Goal: Information Seeking & Learning: Learn about a topic

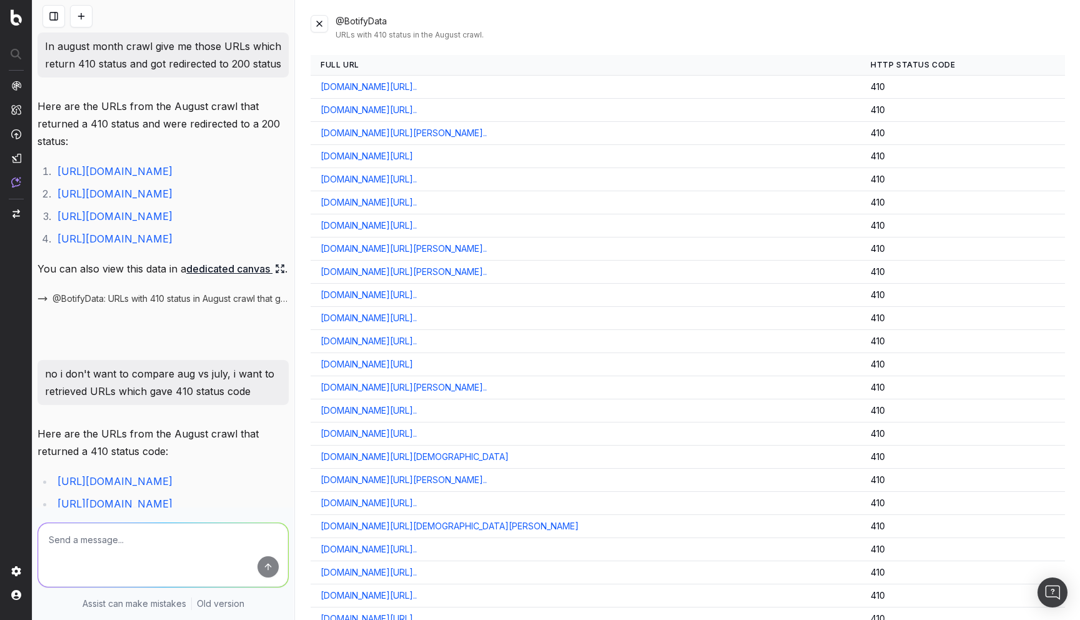
scroll to position [446, 0]
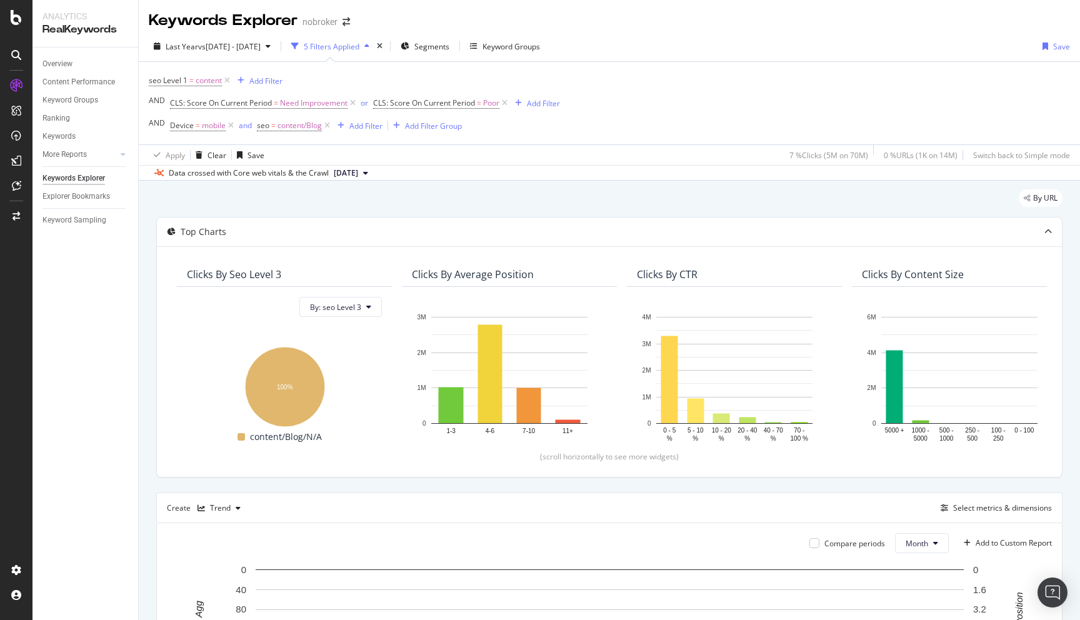
scroll to position [381, 0]
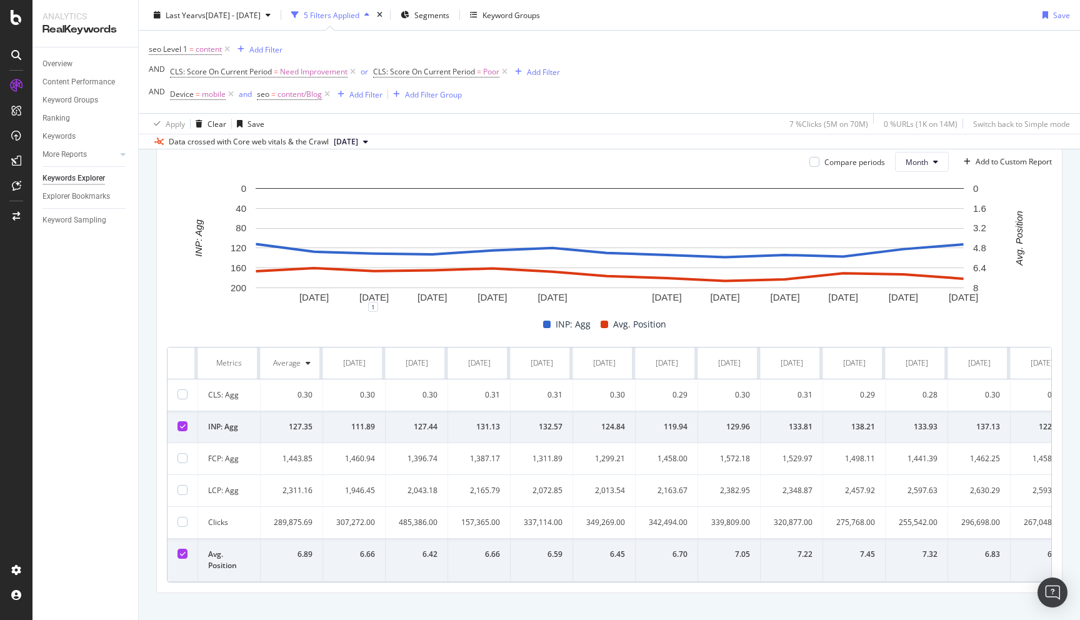
click at [147, 369] on div "By URL Top Charts Clicks By seo Level 3 By: seo Level 3 Hold CMD (⌘) while clic…" at bounding box center [609, 217] width 941 height 837
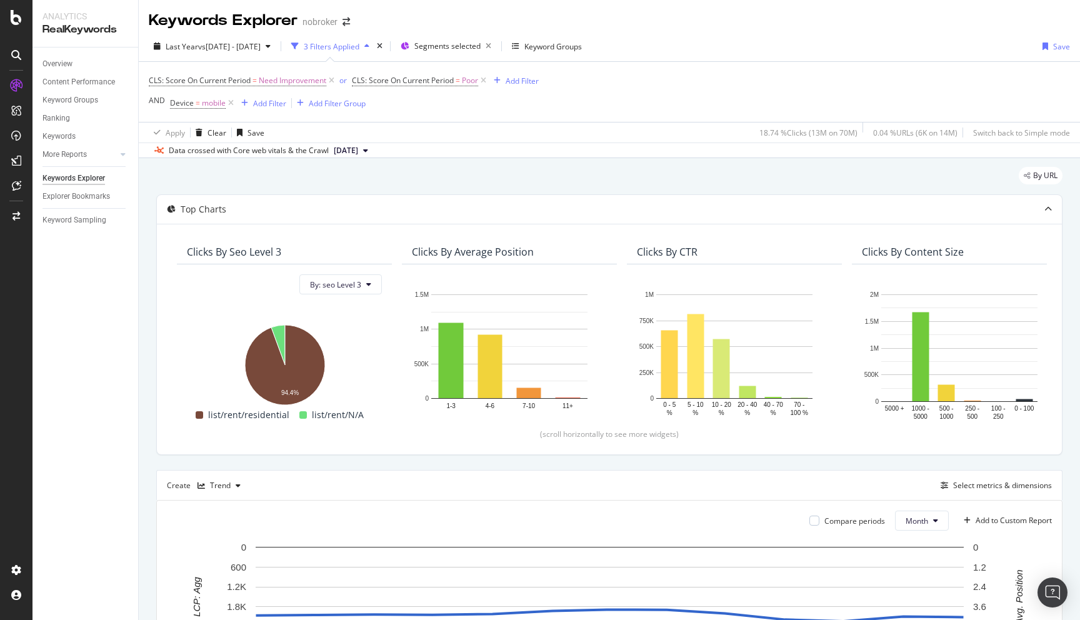
scroll to position [376, 0]
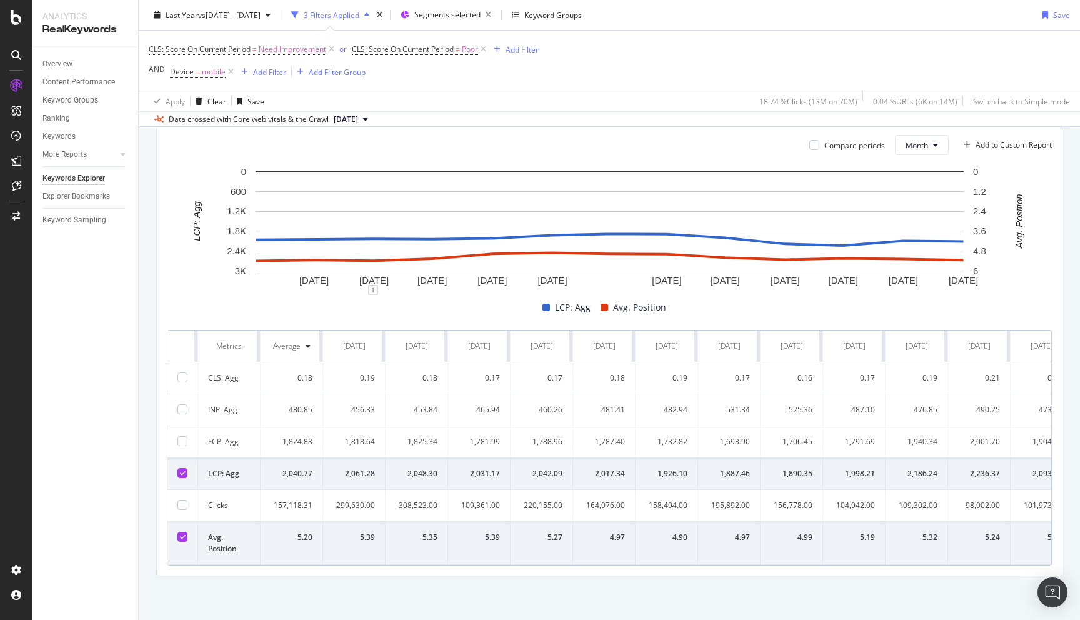
click at [145, 218] on div "By URL Top Charts Clicks By seo Level 3 By: seo Level 3 Hold CMD (⌘) while clic…" at bounding box center [609, 201] width 941 height 837
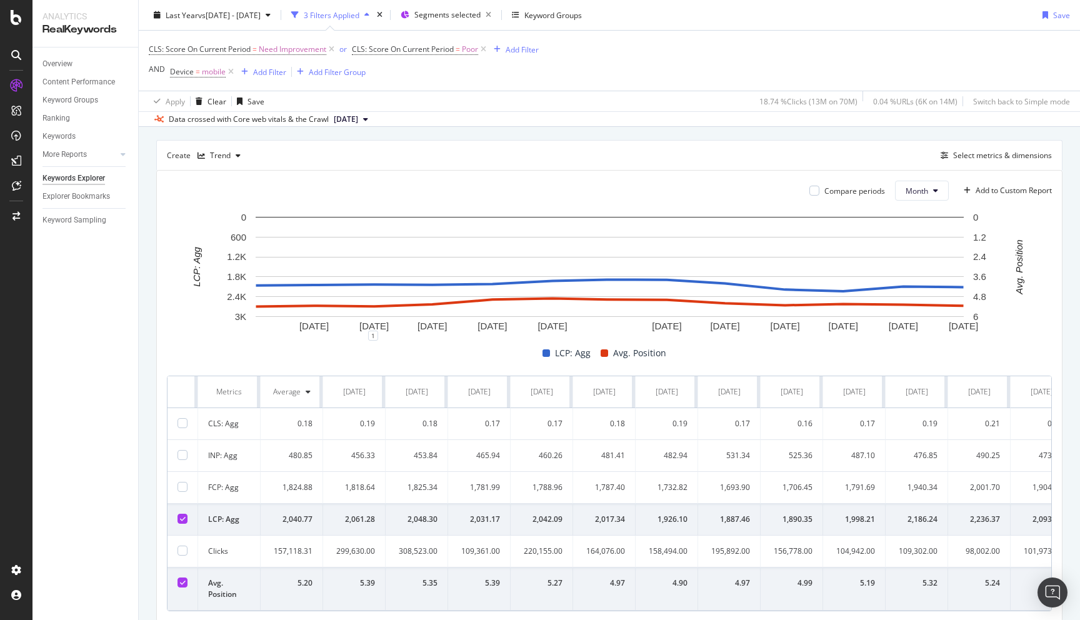
scroll to position [326, 0]
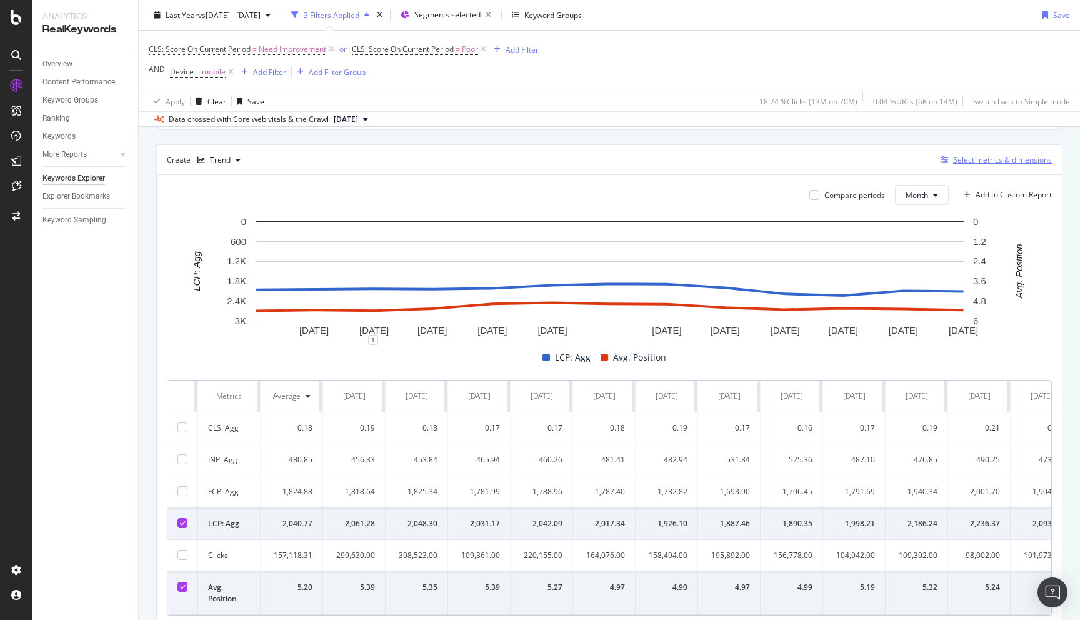
click at [962, 158] on div "Select metrics & dimensions" at bounding box center [1002, 159] width 99 height 11
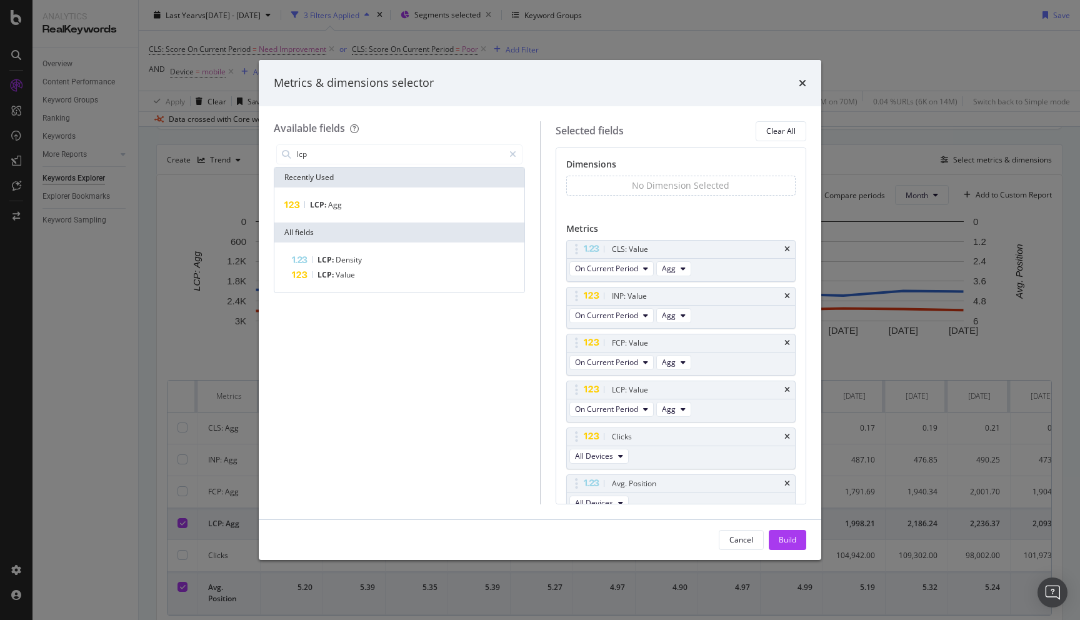
type input "lcp"
click at [800, 87] on icon "times" at bounding box center [802, 83] width 7 height 10
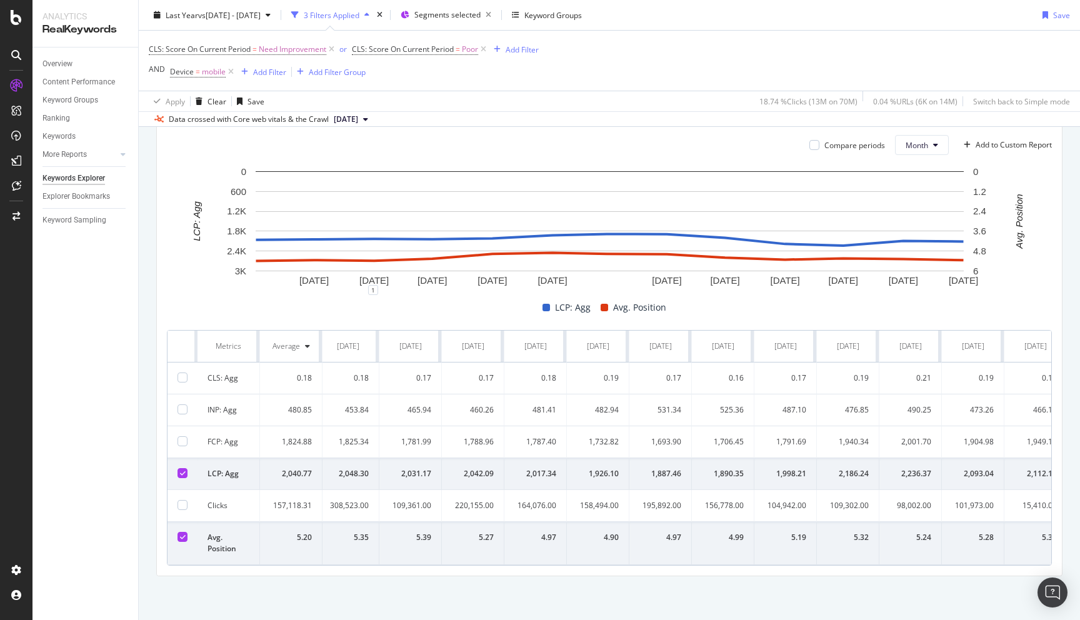
scroll to position [0, 84]
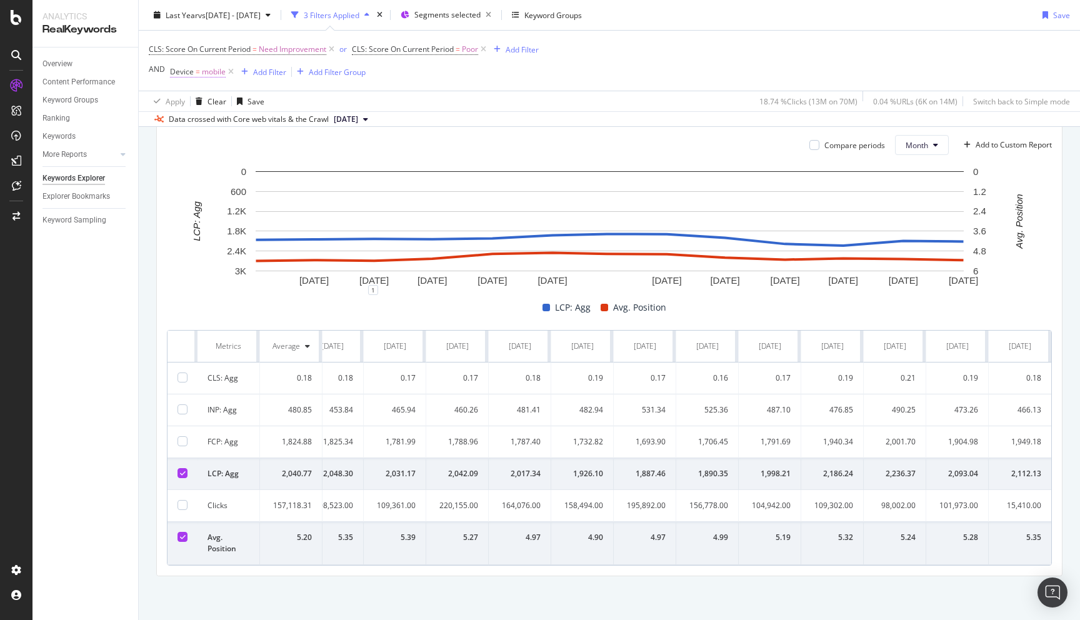
click at [214, 72] on span "mobile" at bounding box center [214, 71] width 24 height 17
click at [212, 121] on input "mobile" at bounding box center [240, 124] width 118 height 20
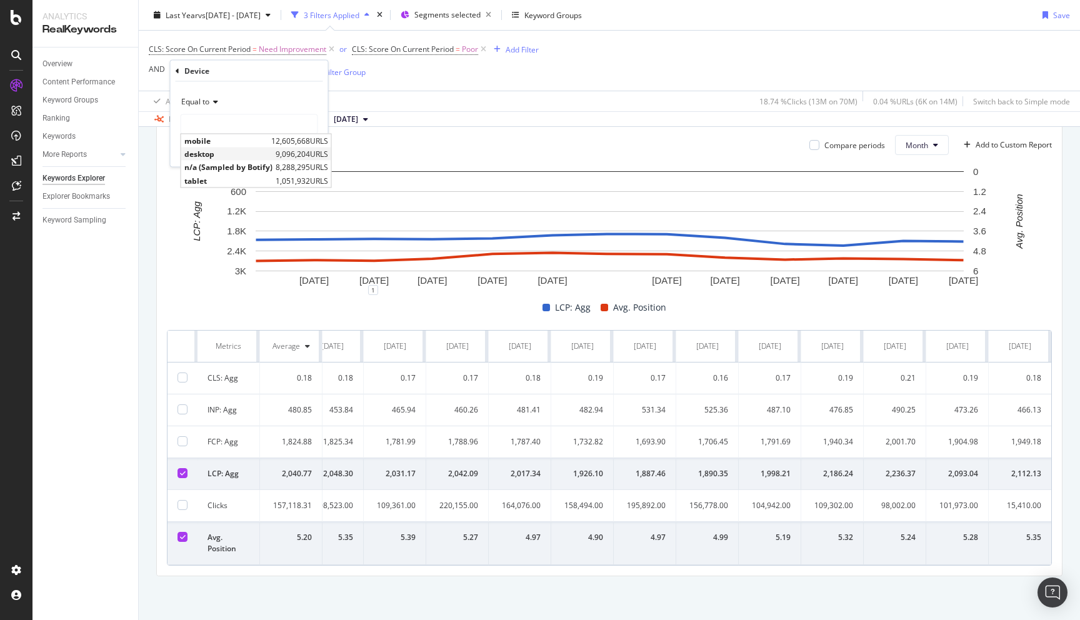
click at [221, 153] on span "desktop" at bounding box center [228, 154] width 88 height 11
type input "desktop"
click at [301, 152] on div "Apply" at bounding box center [308, 150] width 19 height 11
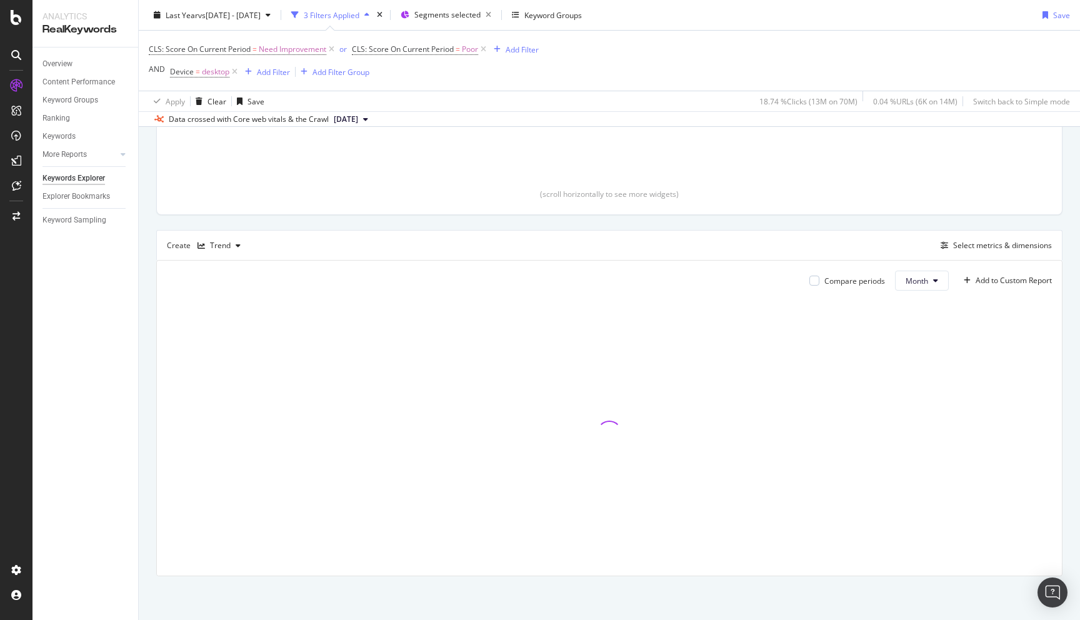
scroll to position [241, 0]
click at [146, 299] on div "By URL Top Charts Clicks By seo Level 3 By: seo Level 3 Clicks By Average Posit…" at bounding box center [609, 269] width 941 height 702
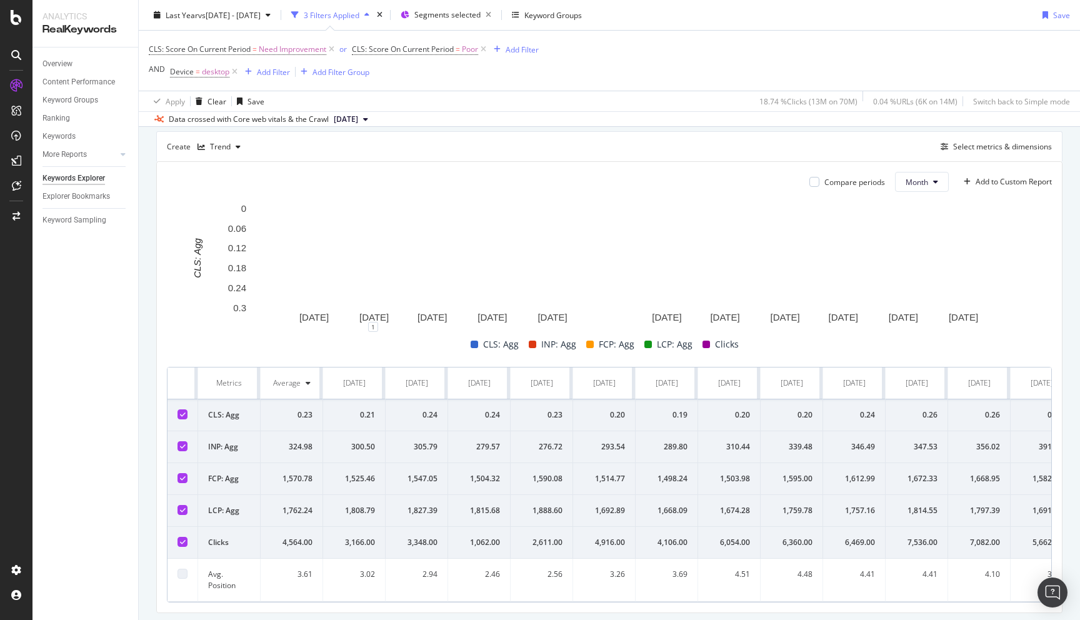
scroll to position [376, 0]
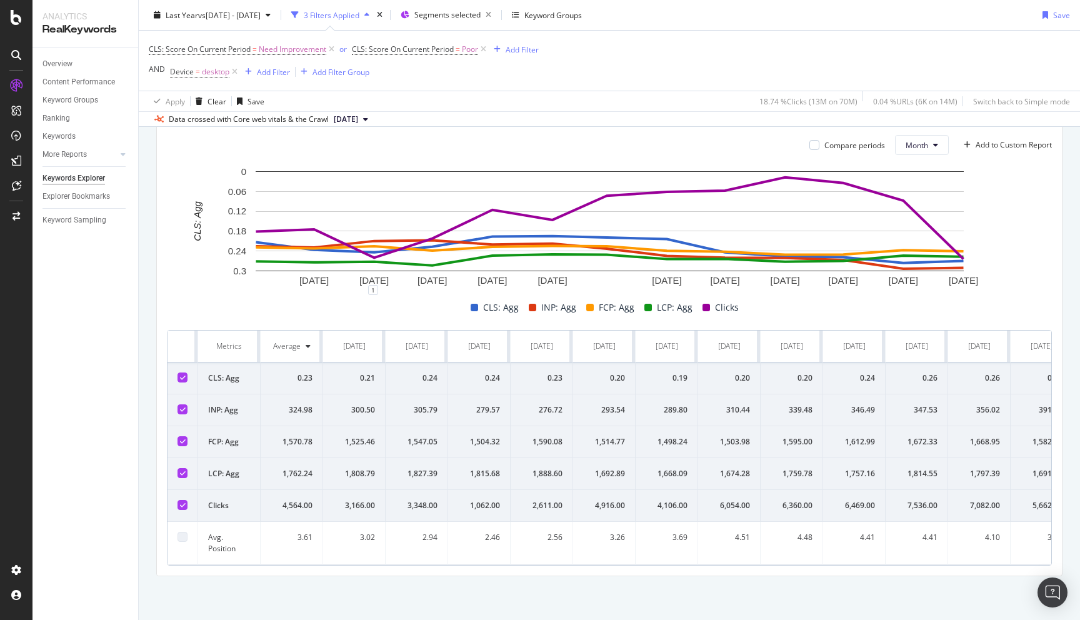
click at [180, 378] on icon at bounding box center [183, 377] width 6 height 6
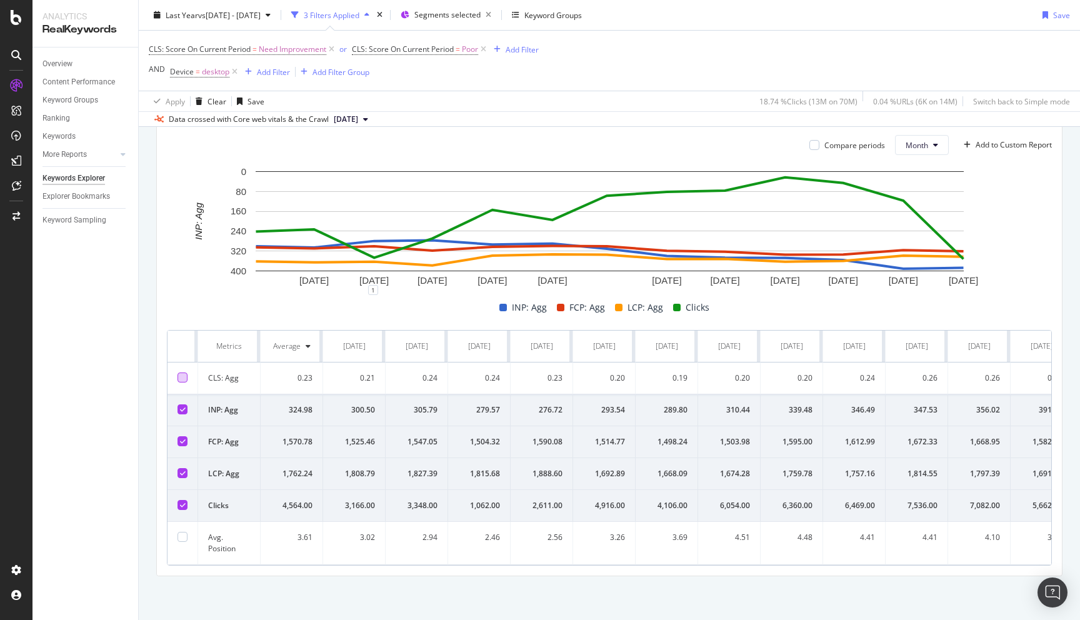
click at [180, 412] on div at bounding box center [182, 409] width 10 height 10
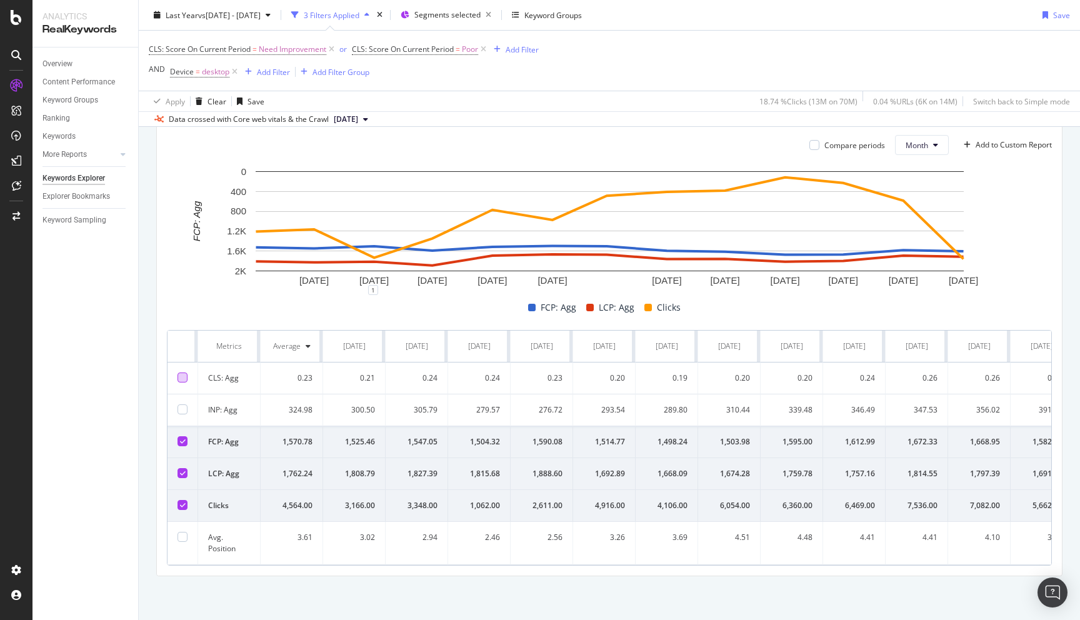
click at [185, 439] on icon at bounding box center [183, 441] width 6 height 6
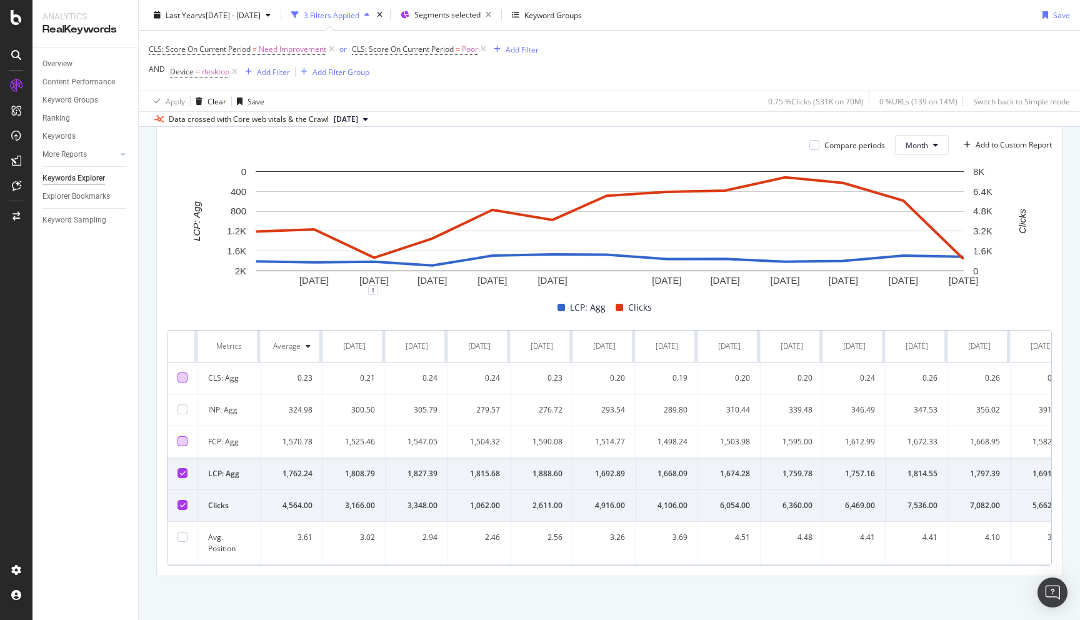
click at [181, 507] on icon at bounding box center [183, 505] width 6 height 6
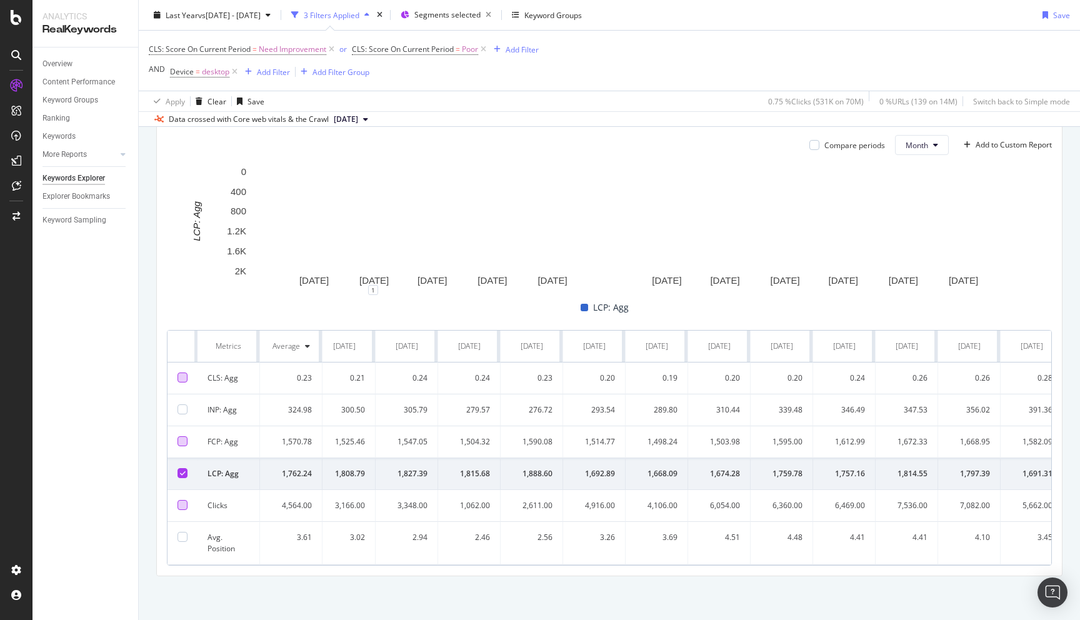
scroll to position [0, 0]
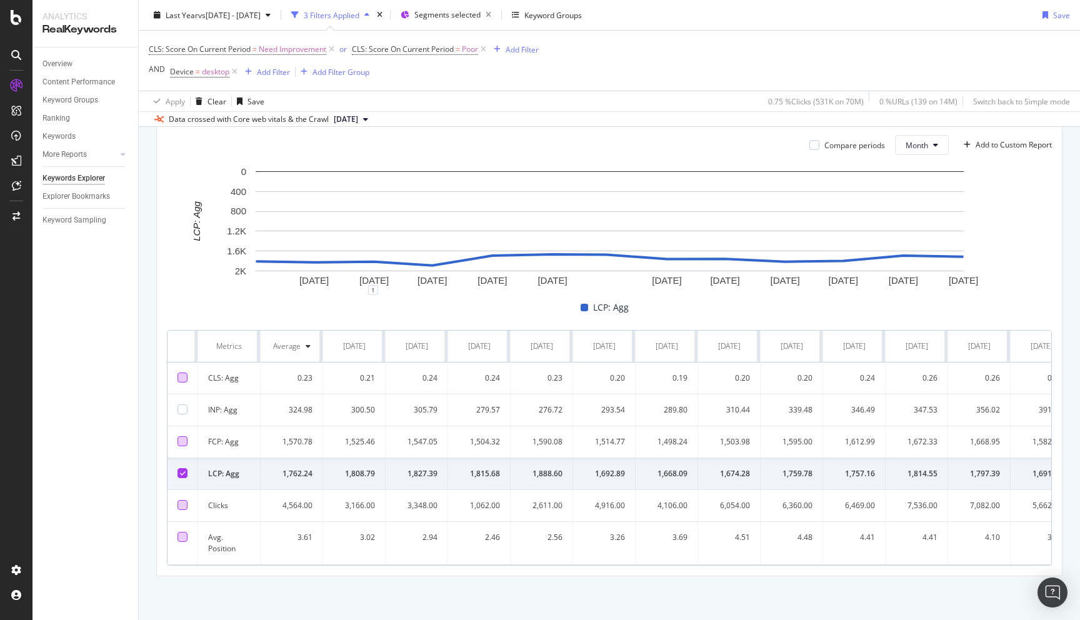
click at [181, 537] on div at bounding box center [182, 537] width 10 height 10
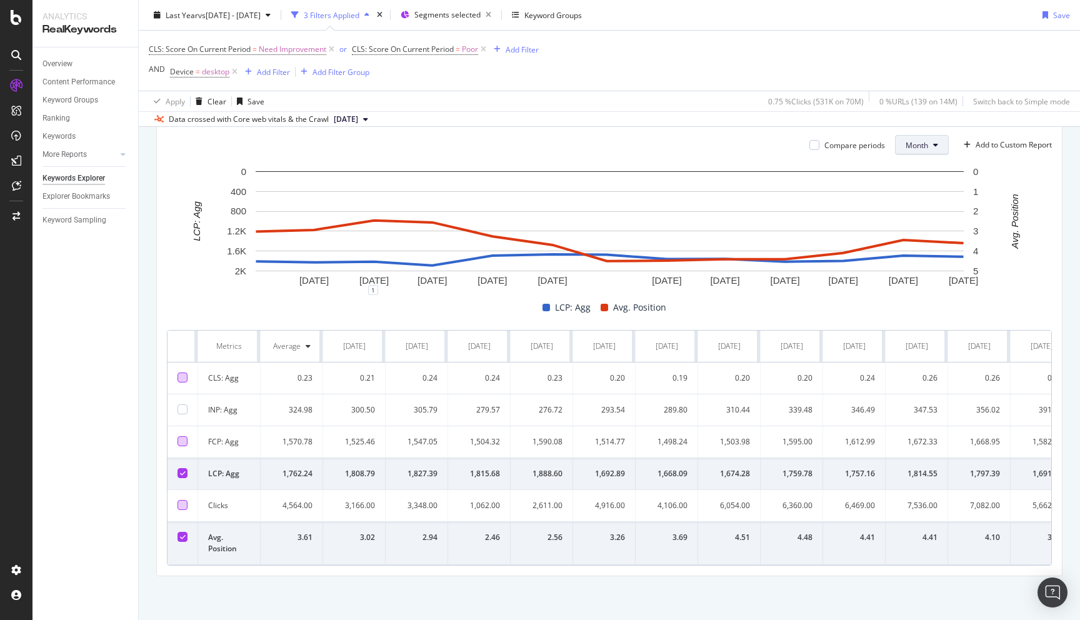
click at [920, 146] on span "Month" at bounding box center [916, 145] width 22 height 11
click at [917, 189] on span "Week" at bounding box center [916, 192] width 24 height 11
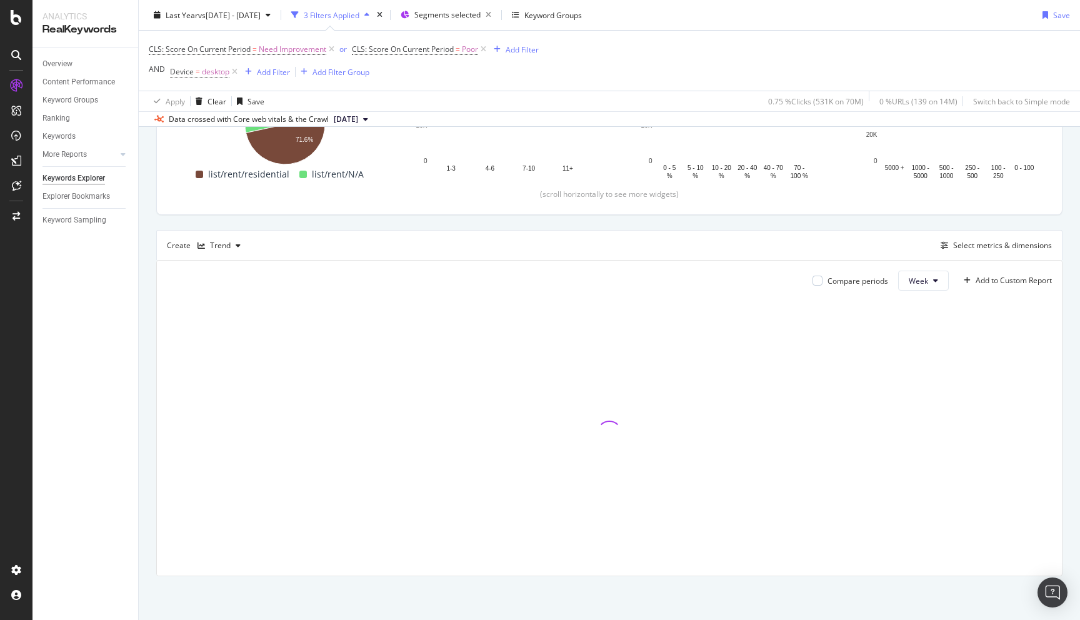
scroll to position [241, 0]
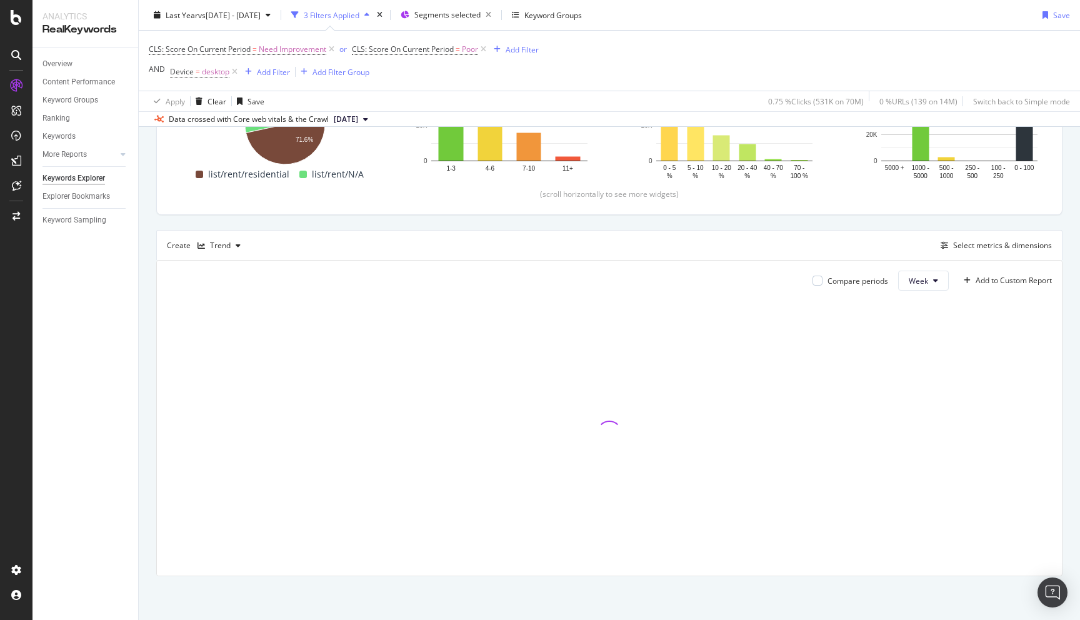
click at [144, 244] on div "By URL Top Charts Clicks By seo Level 3 By: seo Level 3 Hold CMD (⌘) while clic…" at bounding box center [609, 269] width 941 height 702
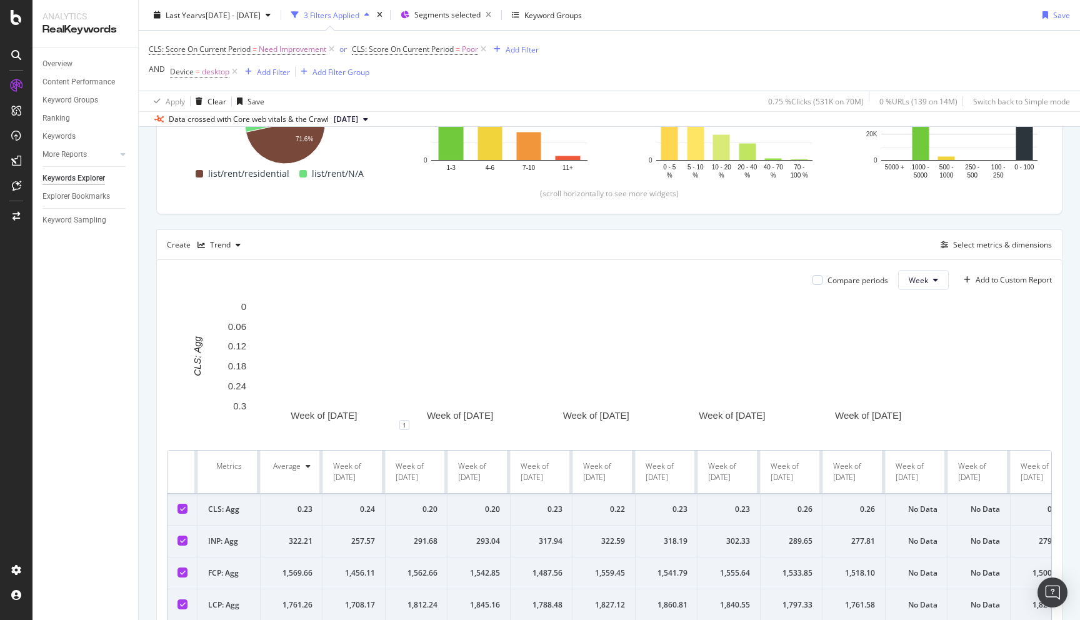
scroll to position [376, 0]
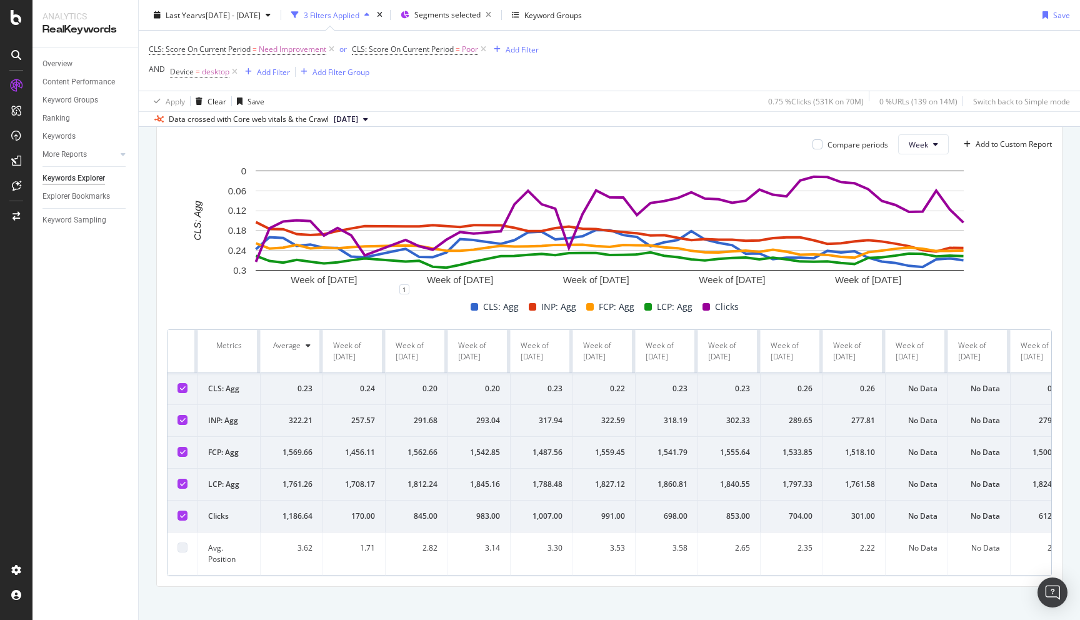
click at [182, 517] on icon at bounding box center [183, 515] width 6 height 6
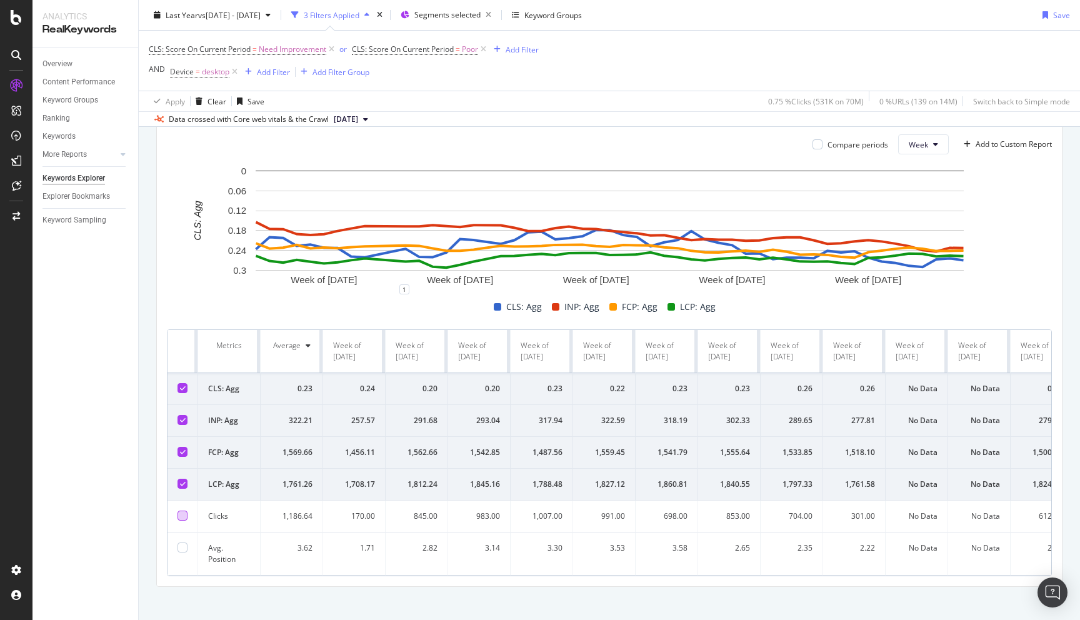
click at [181, 416] on div at bounding box center [182, 420] width 10 height 10
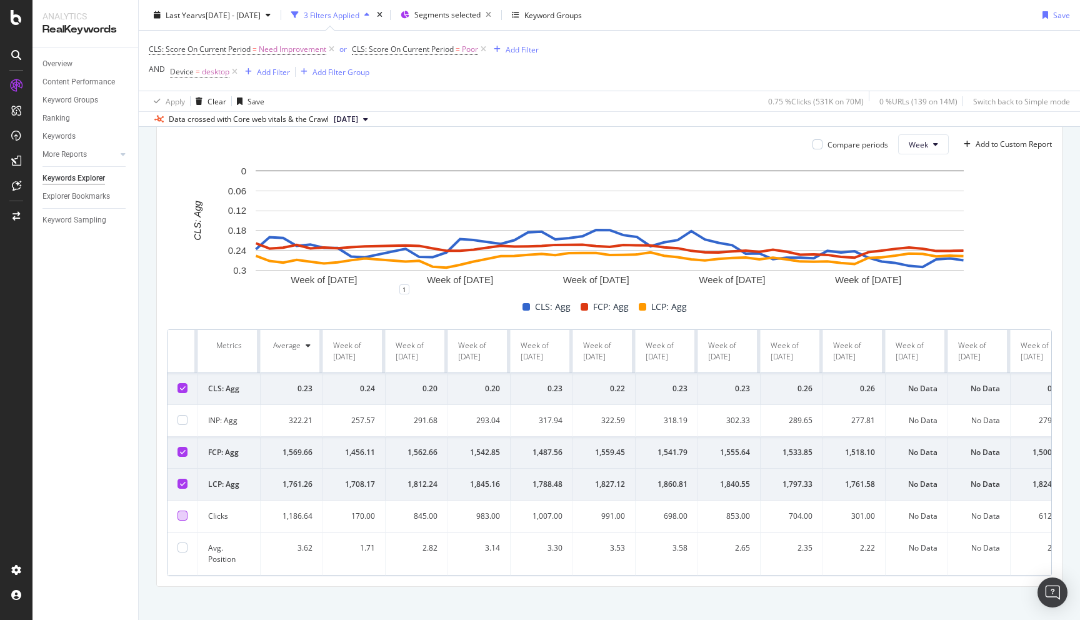
click at [182, 385] on icon at bounding box center [183, 388] width 6 height 6
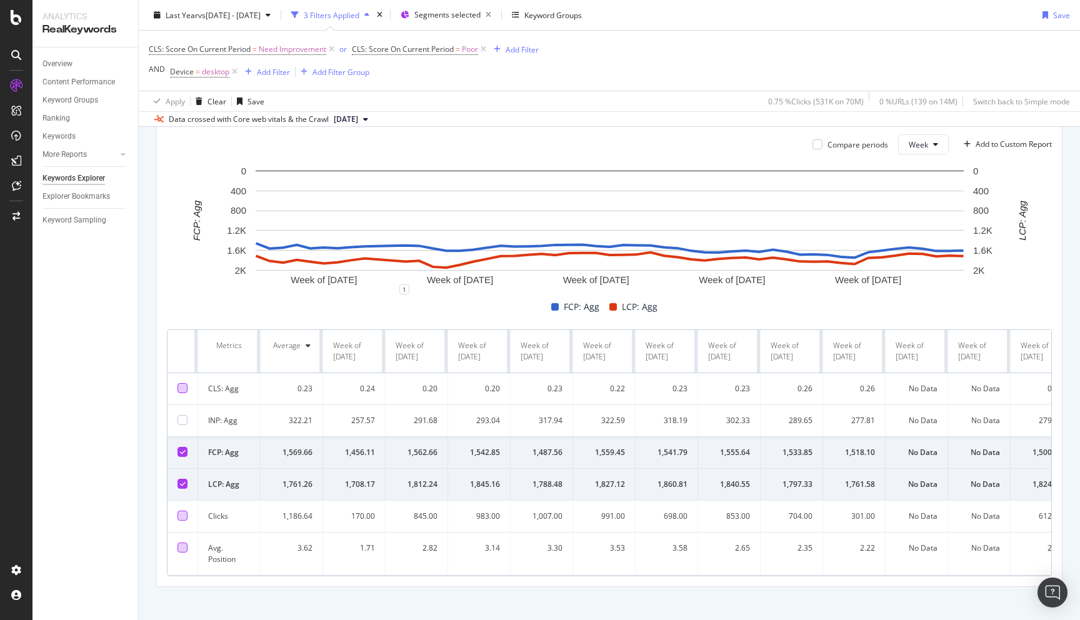
click at [182, 546] on div at bounding box center [182, 547] width 10 height 10
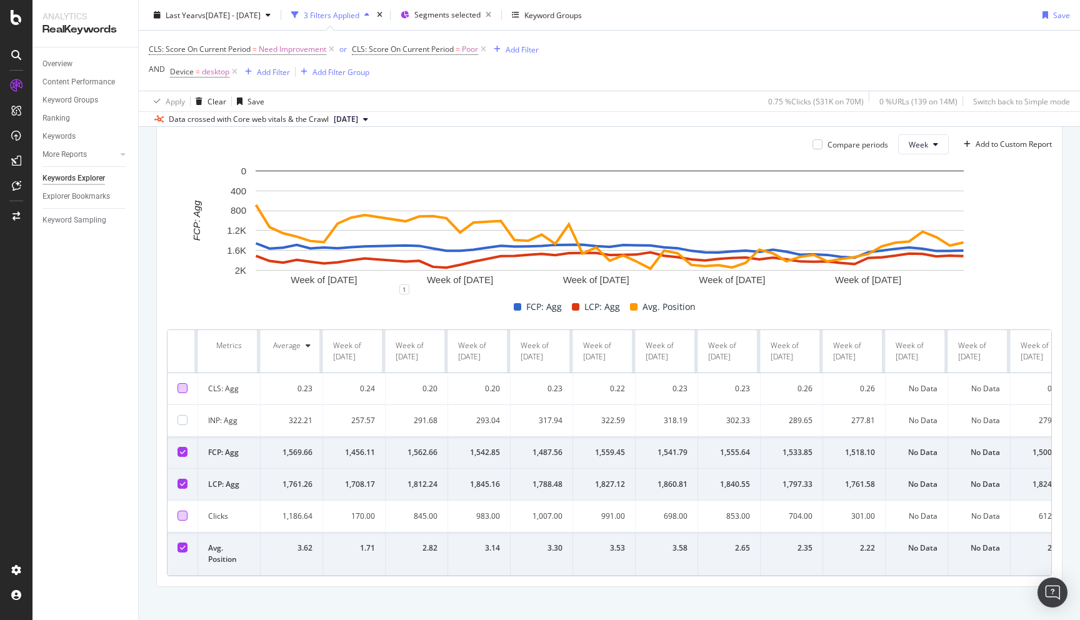
click at [182, 452] on icon at bounding box center [183, 452] width 6 height 6
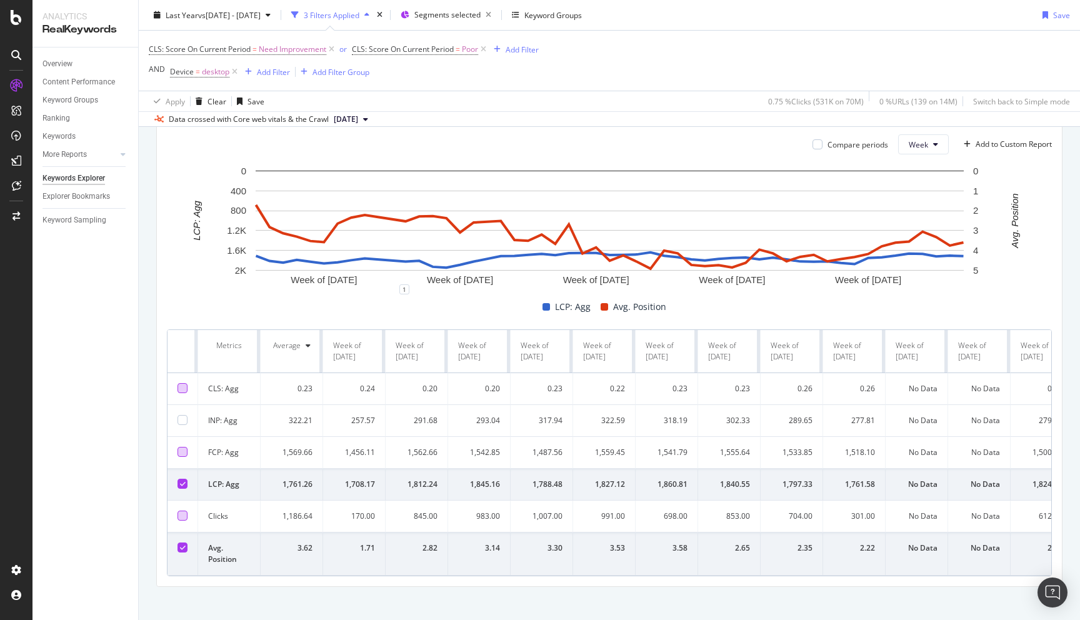
click at [148, 312] on div "By URL Top Charts Clicks By seo Level 3 By: seo Level 3 Hold CMD (⌘) while clic…" at bounding box center [609, 206] width 941 height 849
click at [144, 386] on div "By URL Top Charts Clicks By seo Level 3 By: seo Level 3 Hold CMD (⌘) while clic…" at bounding box center [609, 206] width 941 height 849
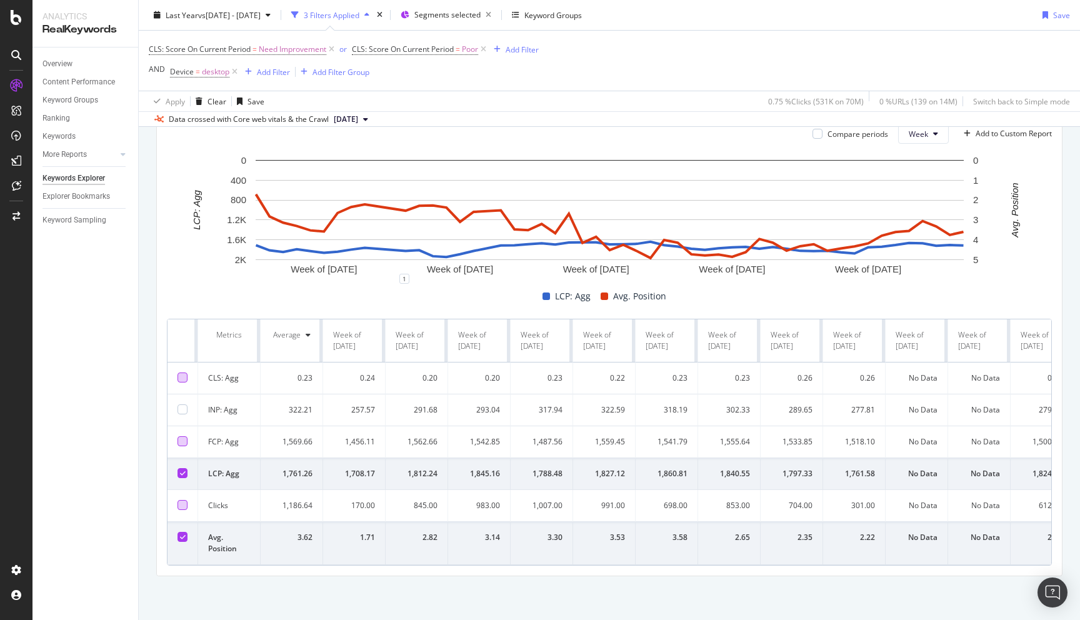
click at [181, 378] on div at bounding box center [182, 377] width 10 height 10
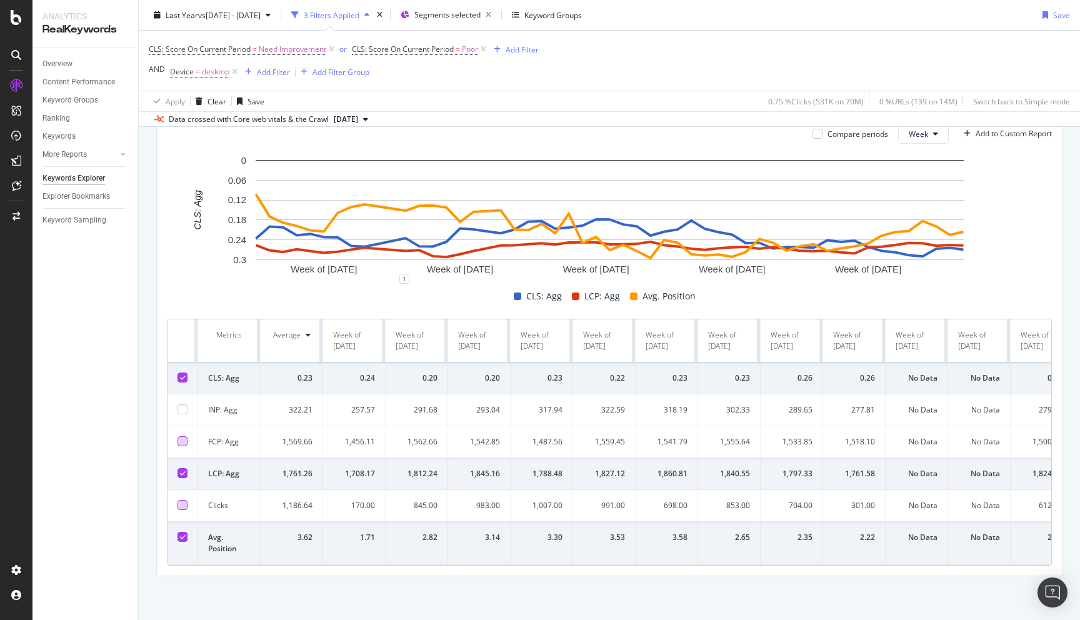
click at [182, 474] on icon at bounding box center [183, 473] width 6 height 6
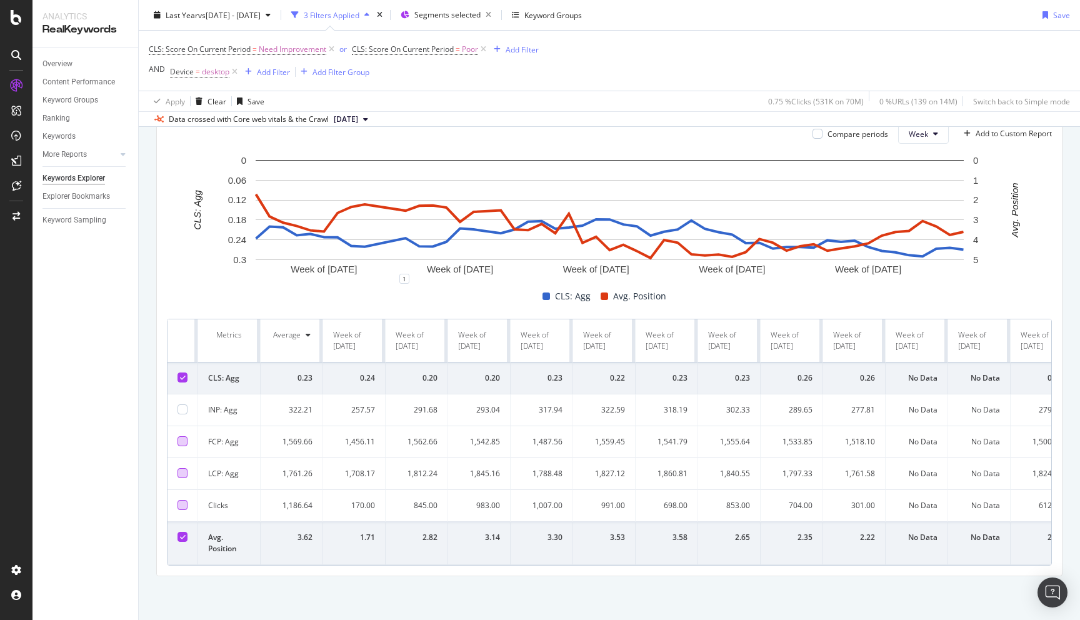
click at [150, 391] on div "By URL Top Charts Clicks By seo Level 3 By: seo Level 3 Hold CMD (⌘) while clic…" at bounding box center [609, 195] width 941 height 849
click at [184, 408] on div at bounding box center [182, 409] width 10 height 10
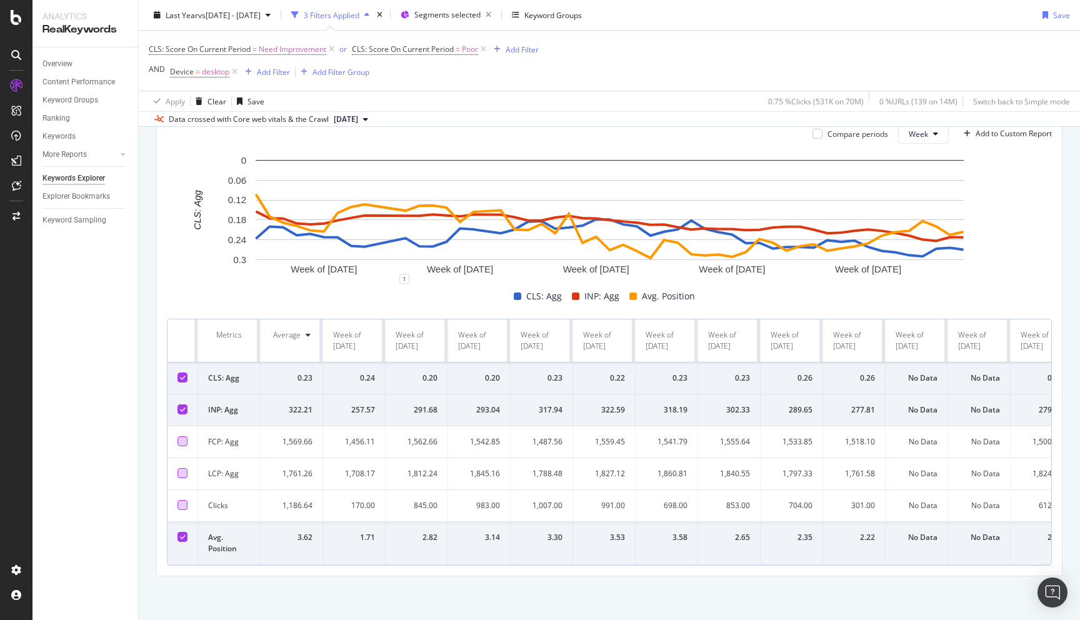
click at [182, 378] on icon at bounding box center [183, 377] width 6 height 6
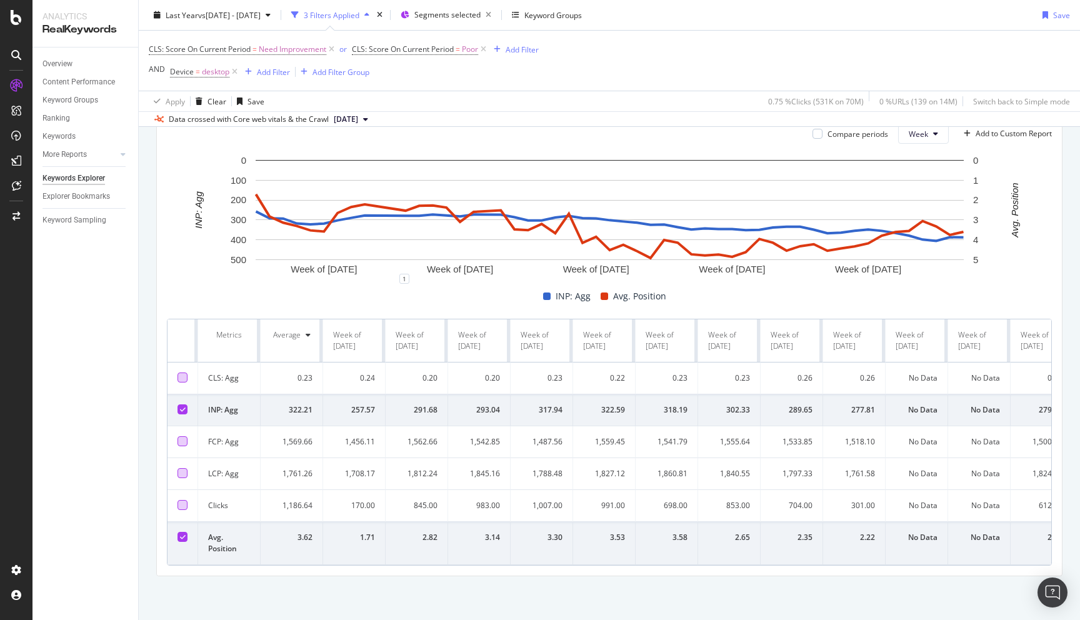
click at [144, 353] on div "By URL Top Charts Clicks By seo Level 3 By: seo Level 3 Hold CMD (⌘) while clic…" at bounding box center [609, 195] width 941 height 849
click at [149, 396] on div "By URL Top Charts Clicks By seo Level 3 By: seo Level 3 Hold CMD (⌘) while clic…" at bounding box center [609, 195] width 941 height 849
click at [181, 375] on div at bounding box center [182, 377] width 10 height 10
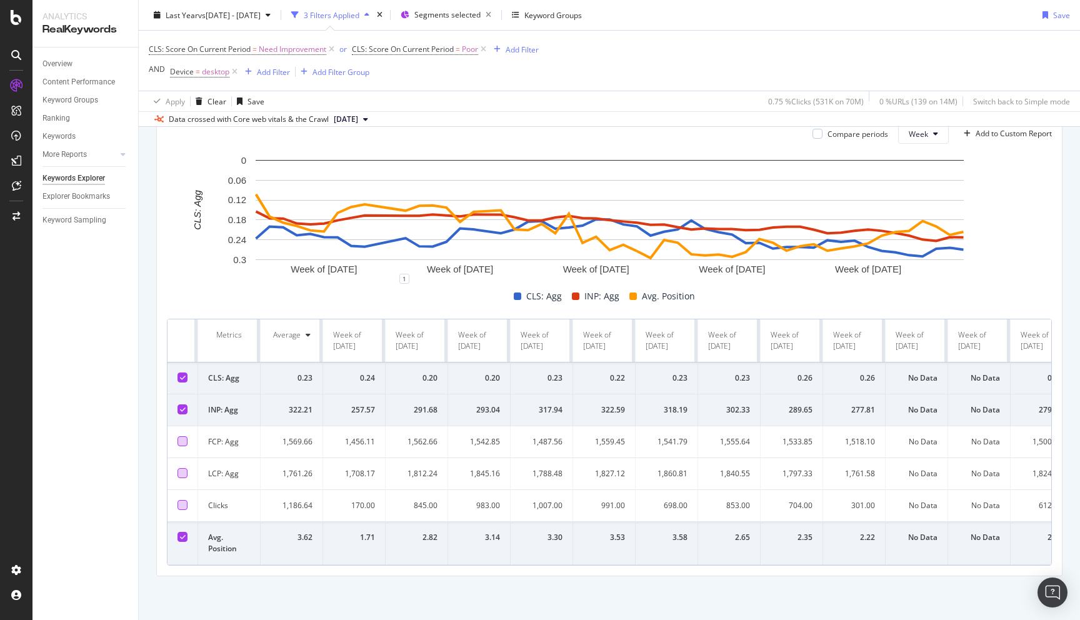
click at [184, 406] on icon at bounding box center [183, 409] width 6 height 6
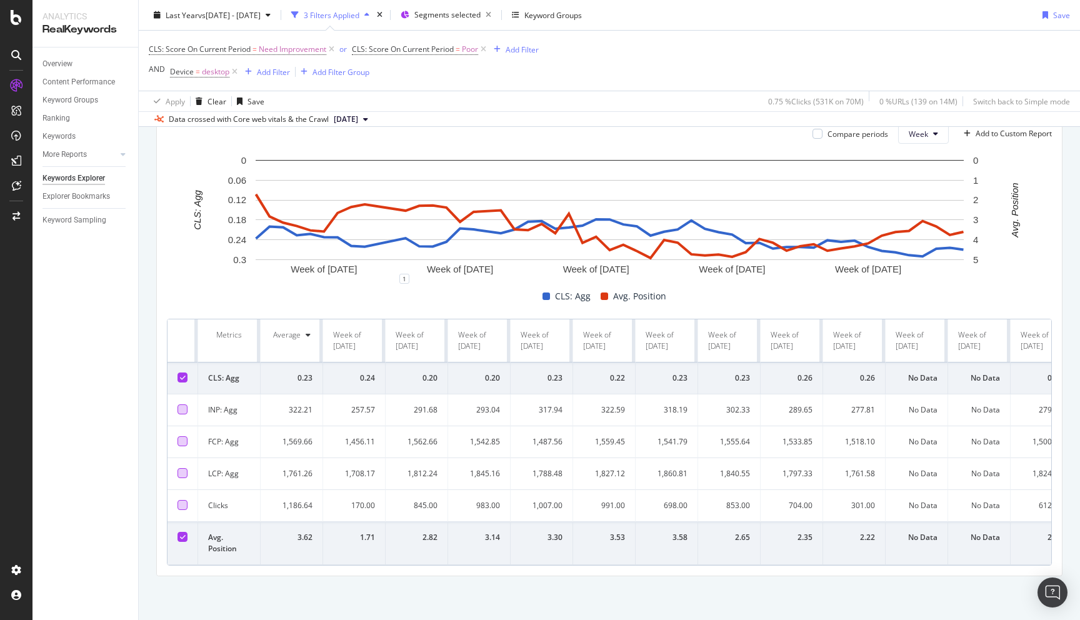
click at [183, 409] on div at bounding box center [182, 409] width 10 height 10
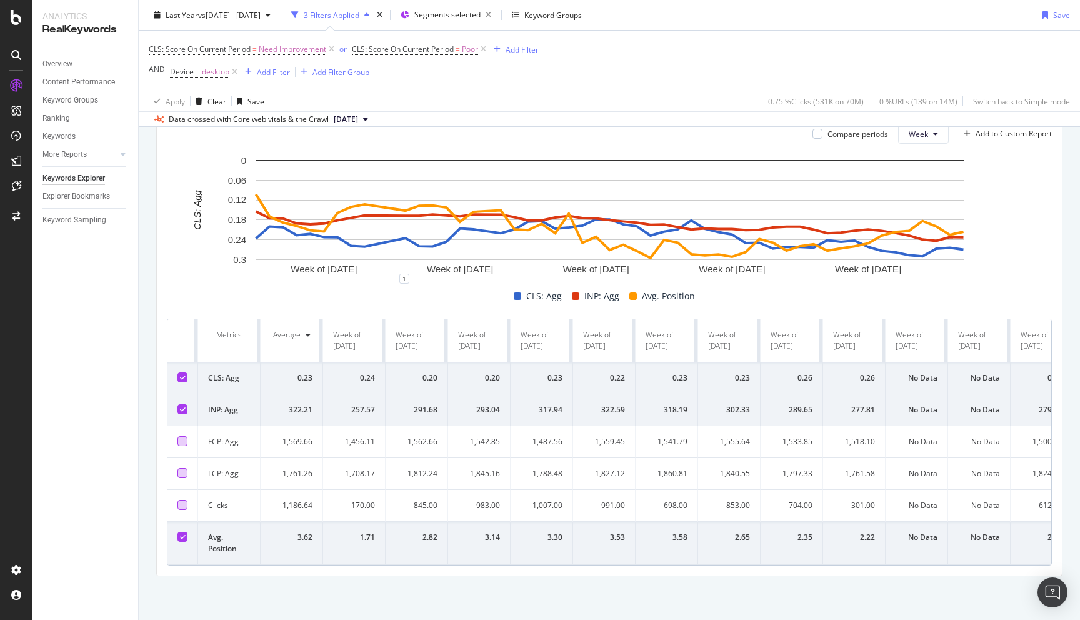
click at [184, 376] on icon at bounding box center [183, 377] width 6 height 6
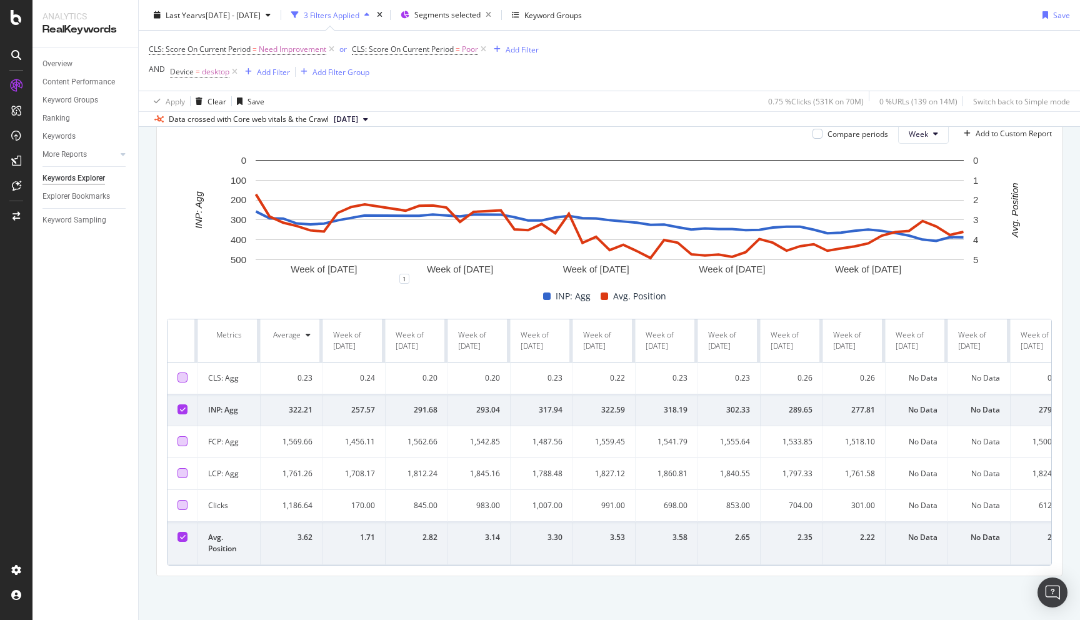
click at [182, 475] on div at bounding box center [182, 473] width 10 height 10
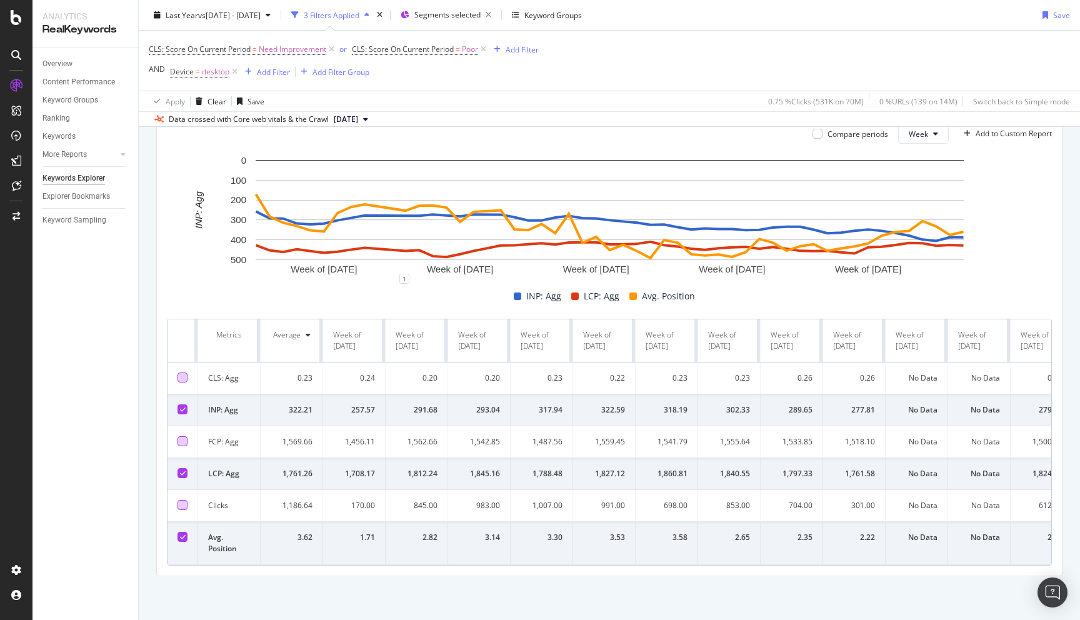
click at [179, 411] on div at bounding box center [182, 409] width 10 height 10
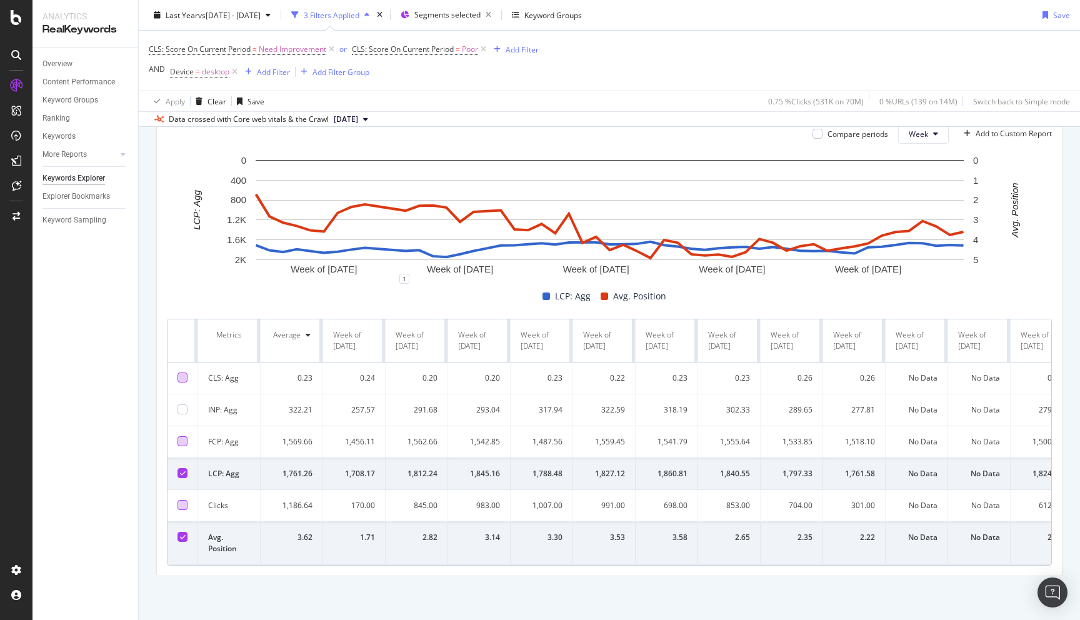
click at [181, 502] on div at bounding box center [182, 505] width 10 height 10
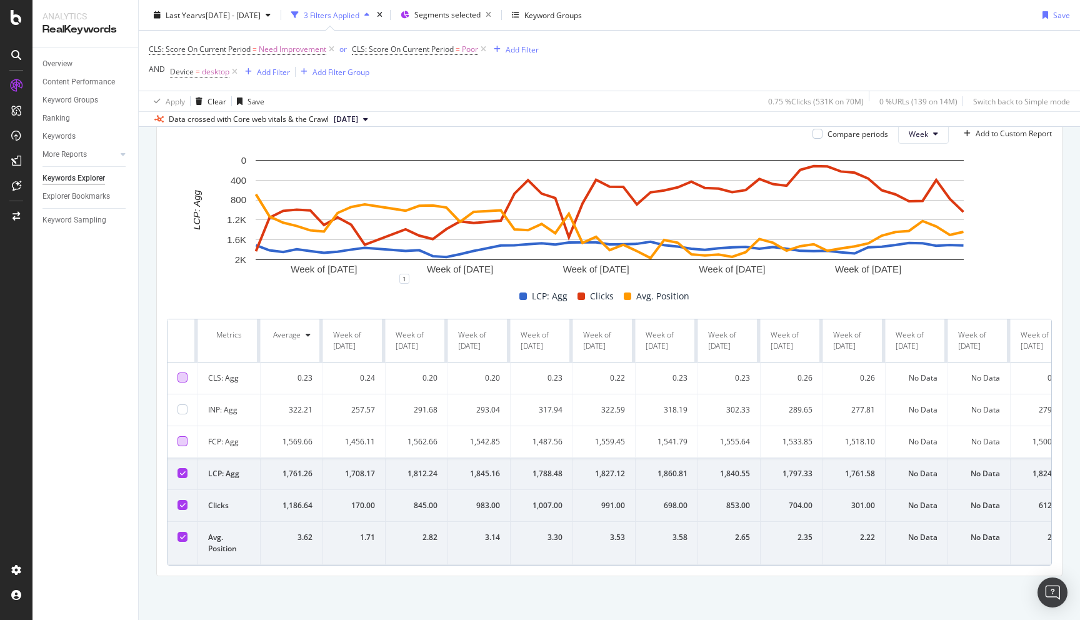
click at [181, 502] on icon at bounding box center [183, 505] width 6 height 6
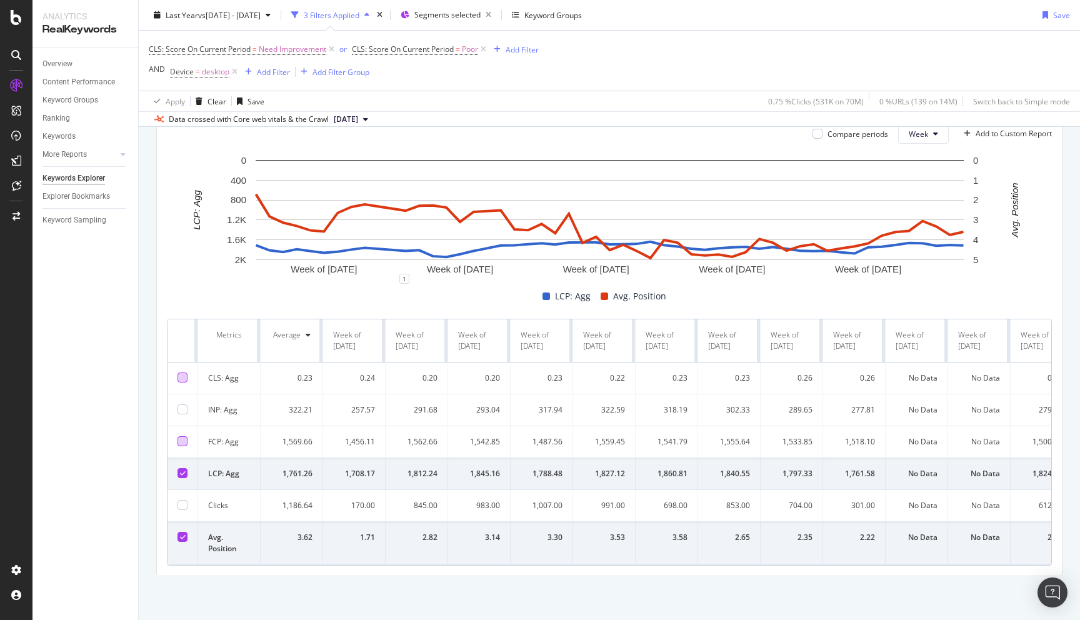
click at [157, 452] on div "Compare periods Week Add to Custom Report Week of 7 Oct. 2024 Week of 16 Dec. 2…" at bounding box center [609, 345] width 905 height 462
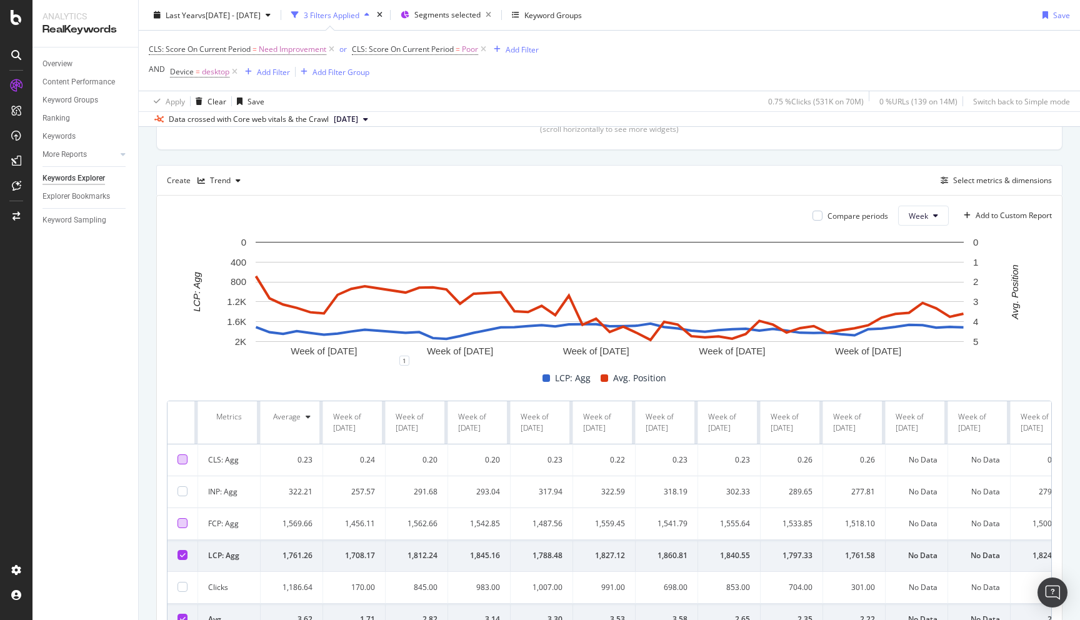
scroll to position [289, 0]
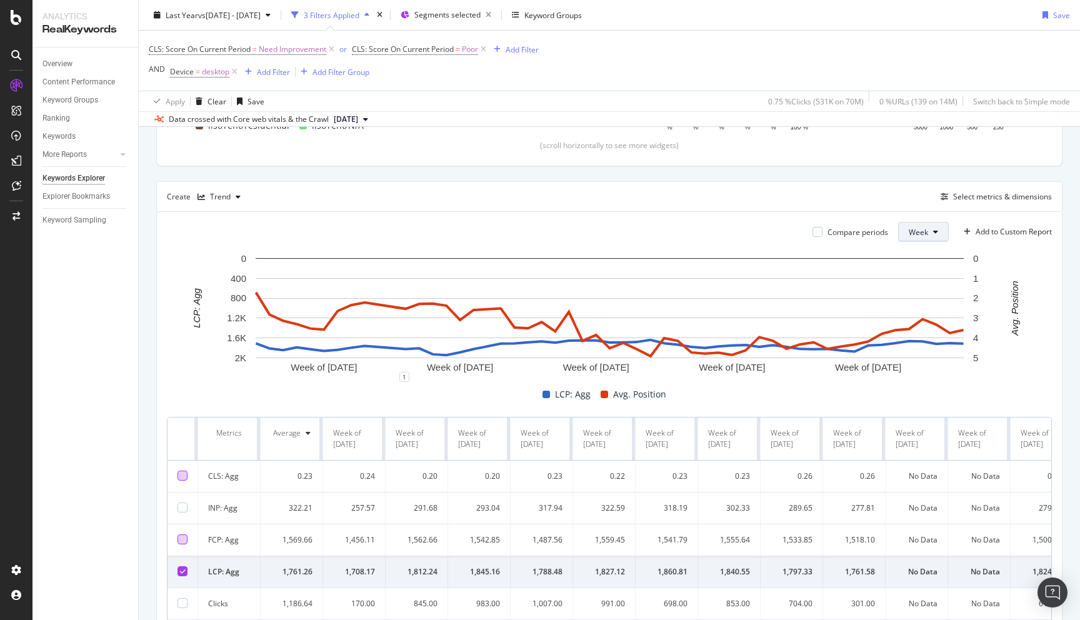
click at [933, 232] on icon at bounding box center [935, 231] width 5 height 7
click at [925, 297] on div "Month" at bounding box center [919, 303] width 42 height 18
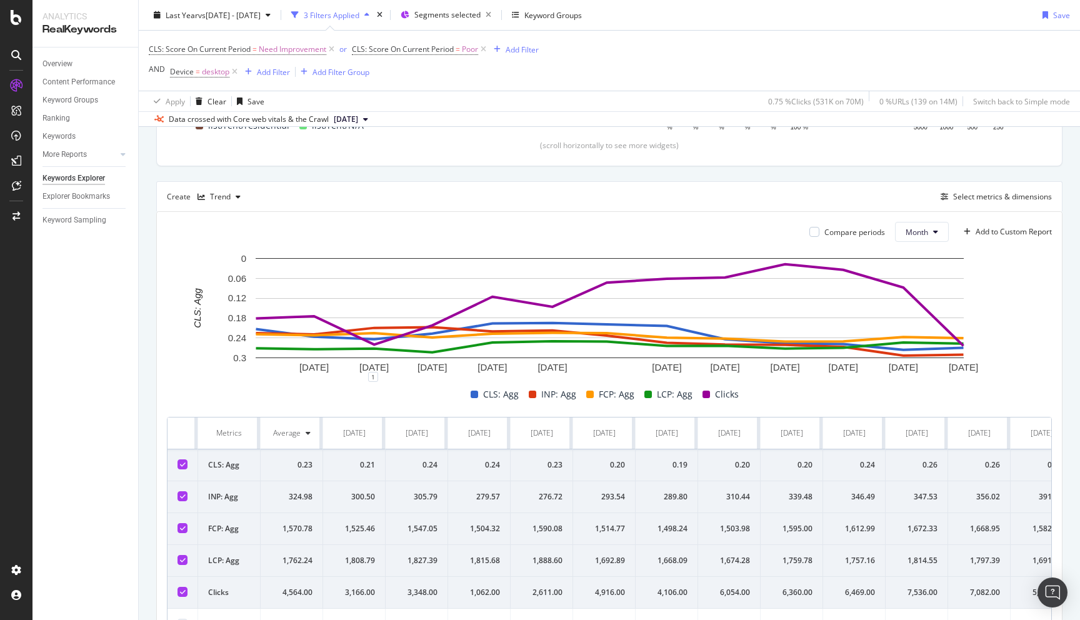
click at [182, 465] on icon at bounding box center [183, 464] width 6 height 6
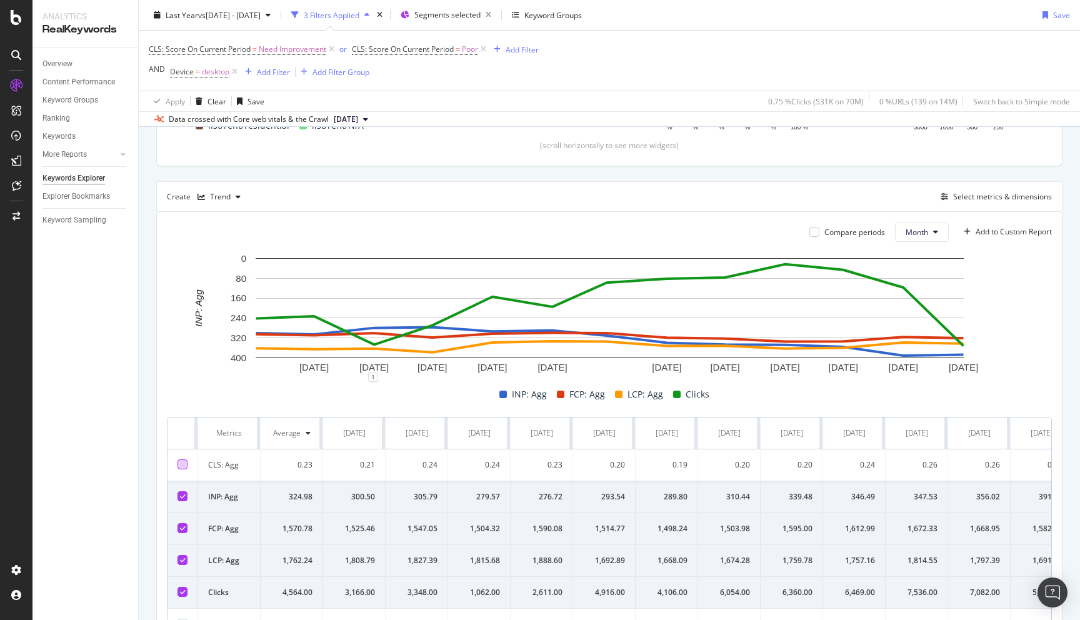
click at [184, 489] on td at bounding box center [182, 497] width 31 height 32
click at [184, 498] on icon at bounding box center [183, 496] width 6 height 6
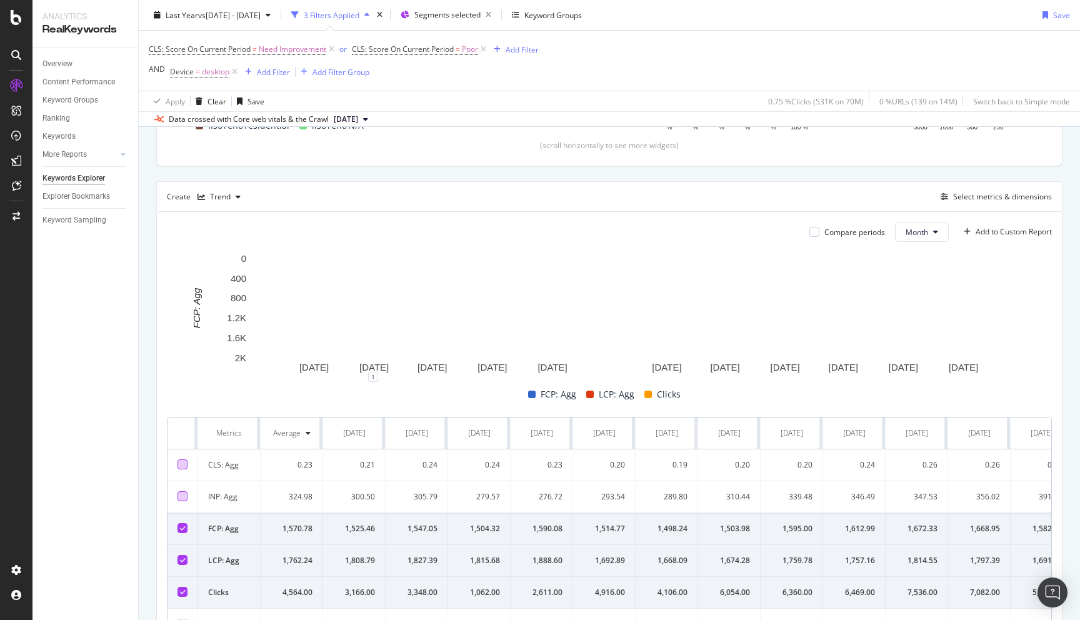
click at [184, 519] on td at bounding box center [182, 529] width 31 height 32
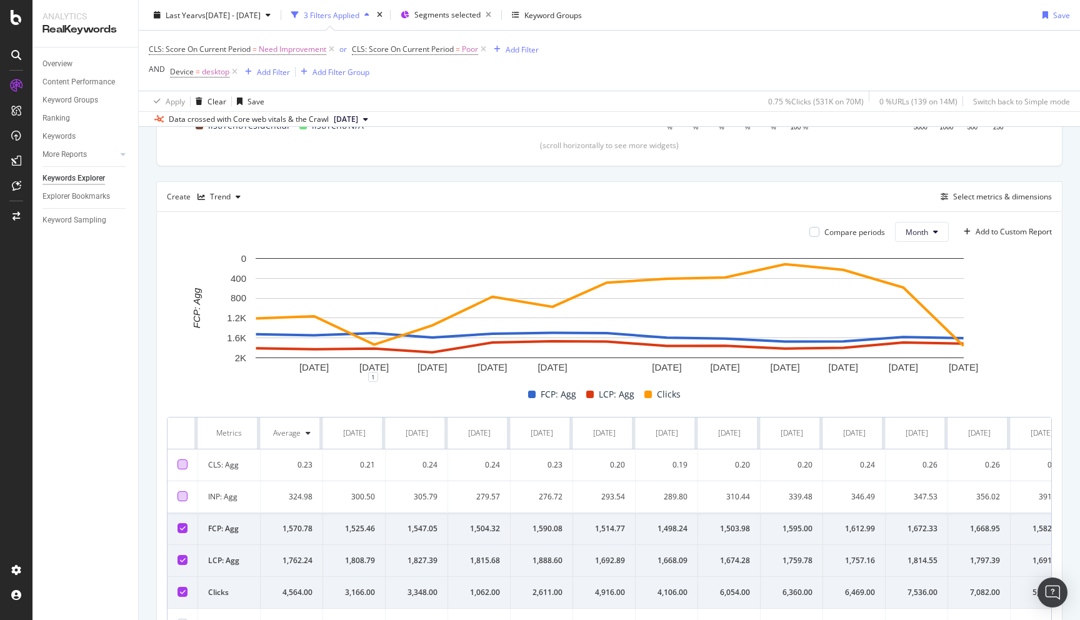
click at [184, 527] on icon at bounding box center [183, 528] width 6 height 6
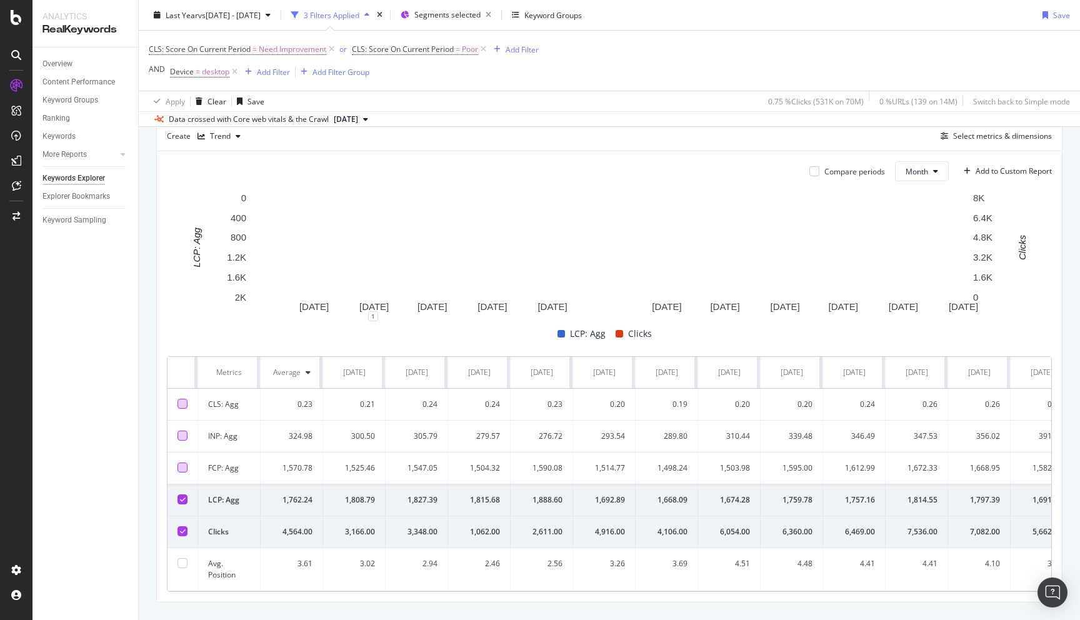
scroll to position [354, 0]
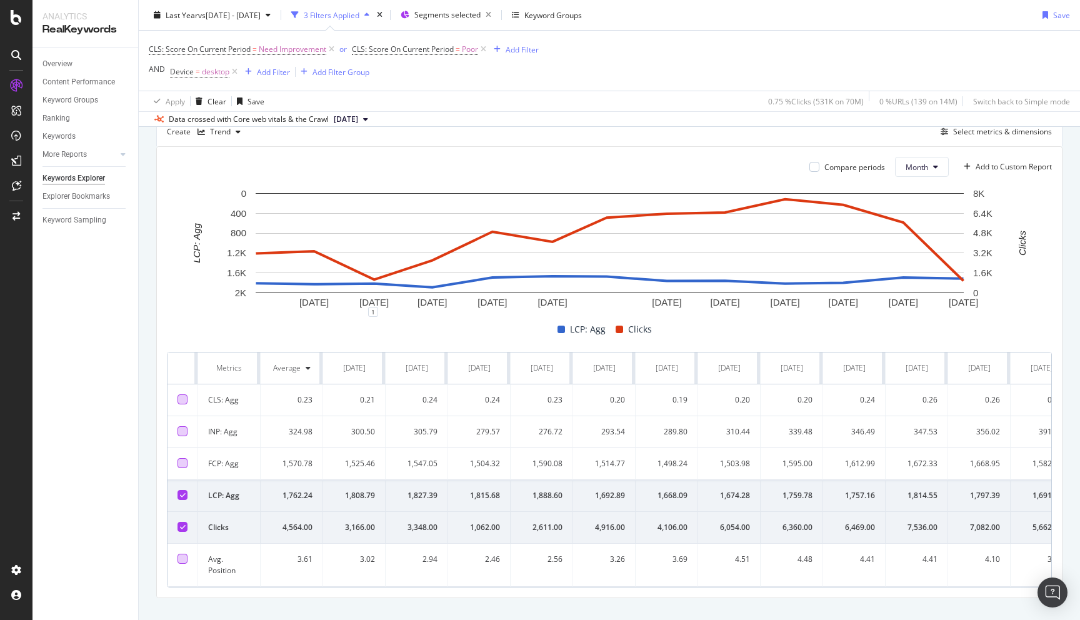
click at [183, 562] on div at bounding box center [182, 559] width 10 height 10
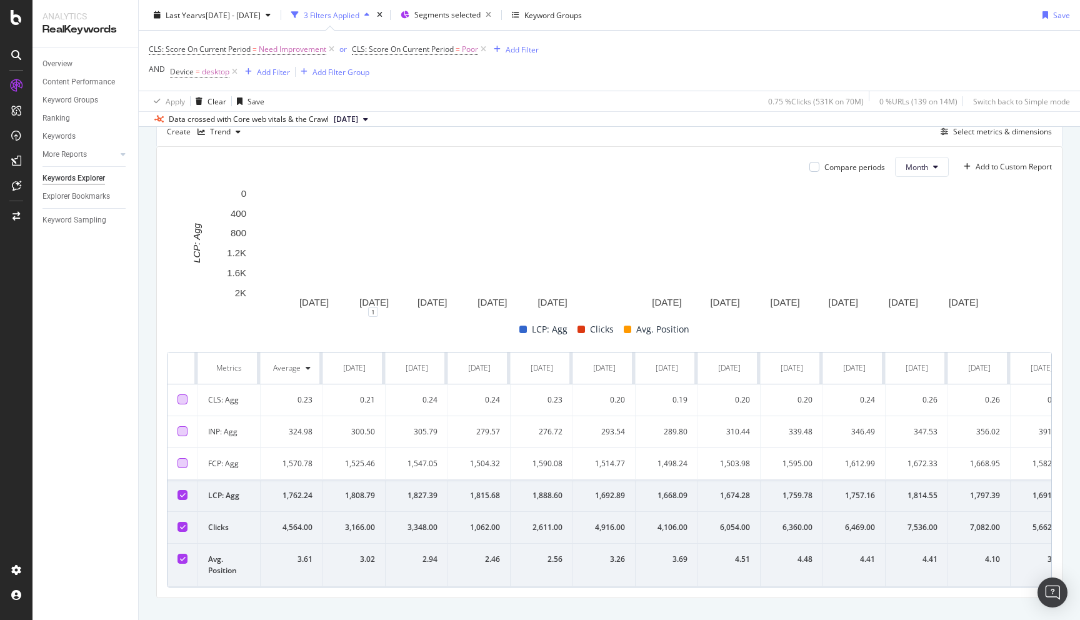
click at [182, 526] on icon at bounding box center [183, 527] width 6 height 6
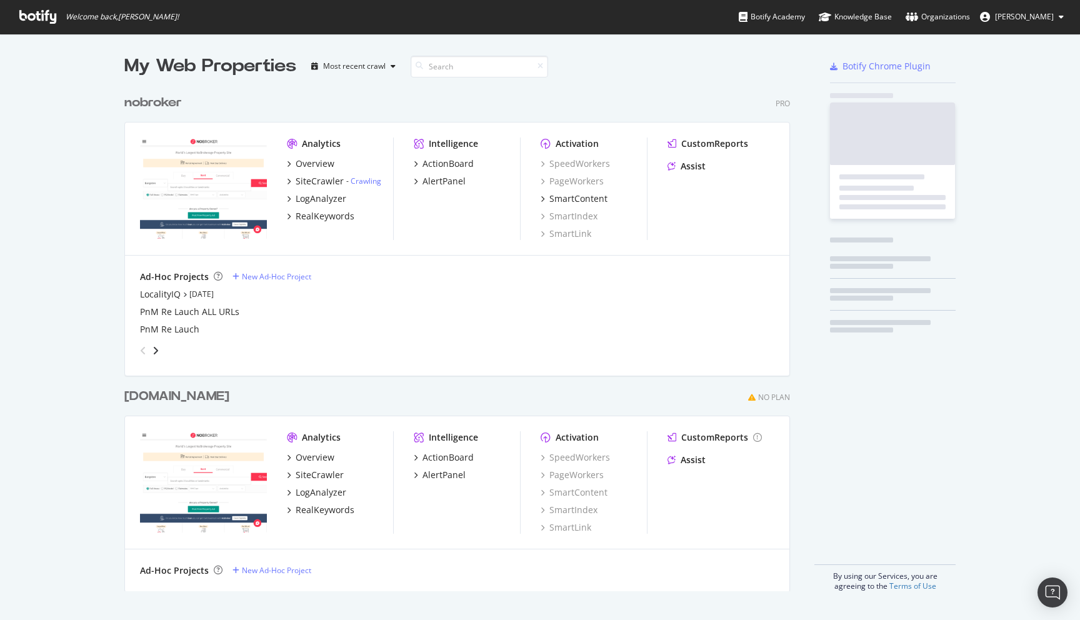
scroll to position [512, 675]
click at [105, 346] on div "My Web Properties Most recent crawl nobroker Pro Analytics Overview SiteCrawler…" at bounding box center [540, 322] width 1080 height 577
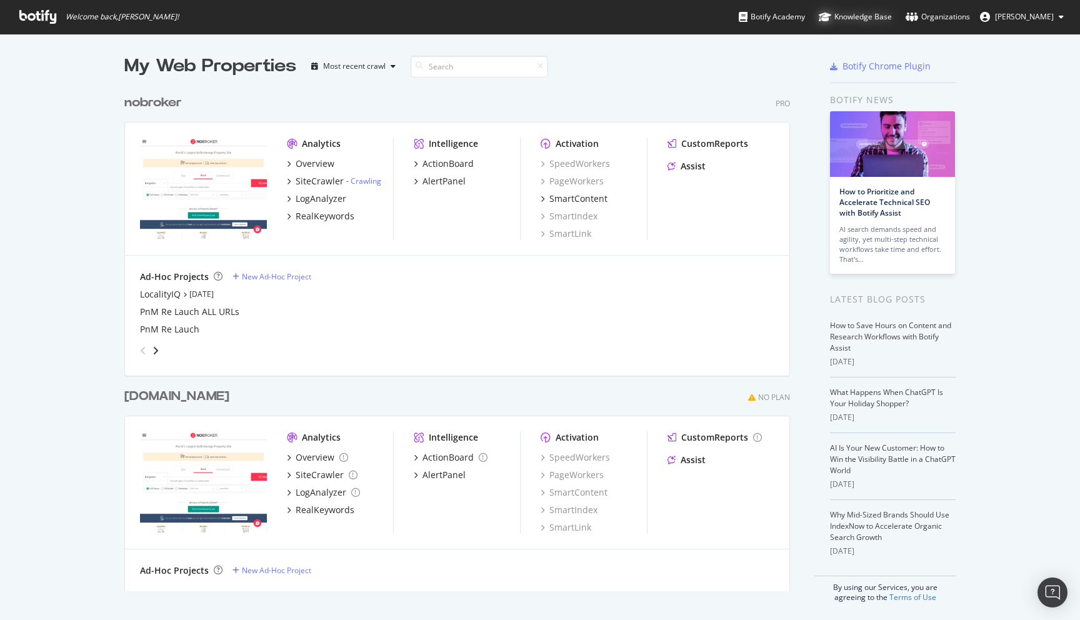
click at [855, 16] on div "Knowledge Base" at bounding box center [855, 17] width 73 height 12
